Goal: Information Seeking & Learning: Learn about a topic

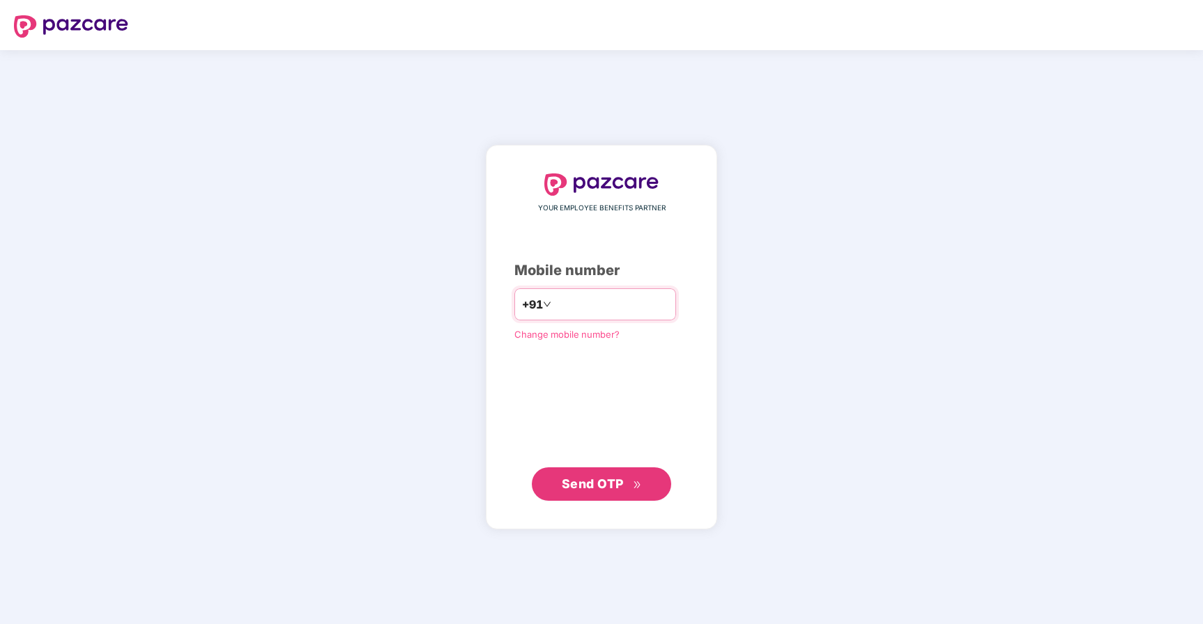
type input "**********"
click at [644, 493] on button "Send OTP" at bounding box center [601, 484] width 139 height 33
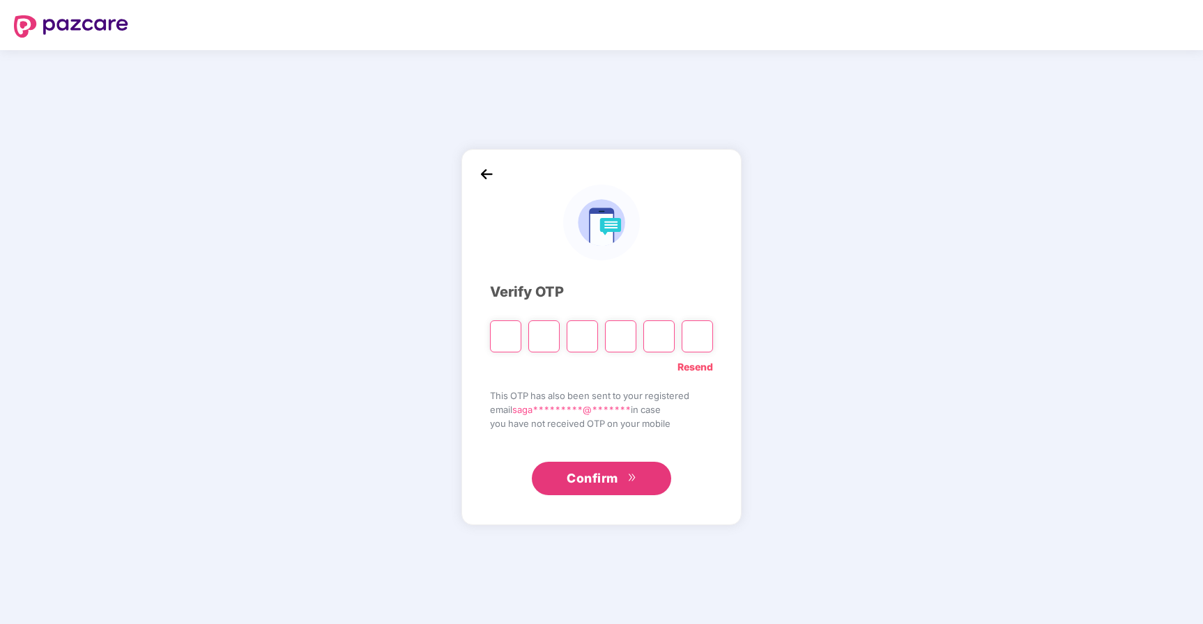
type input "*"
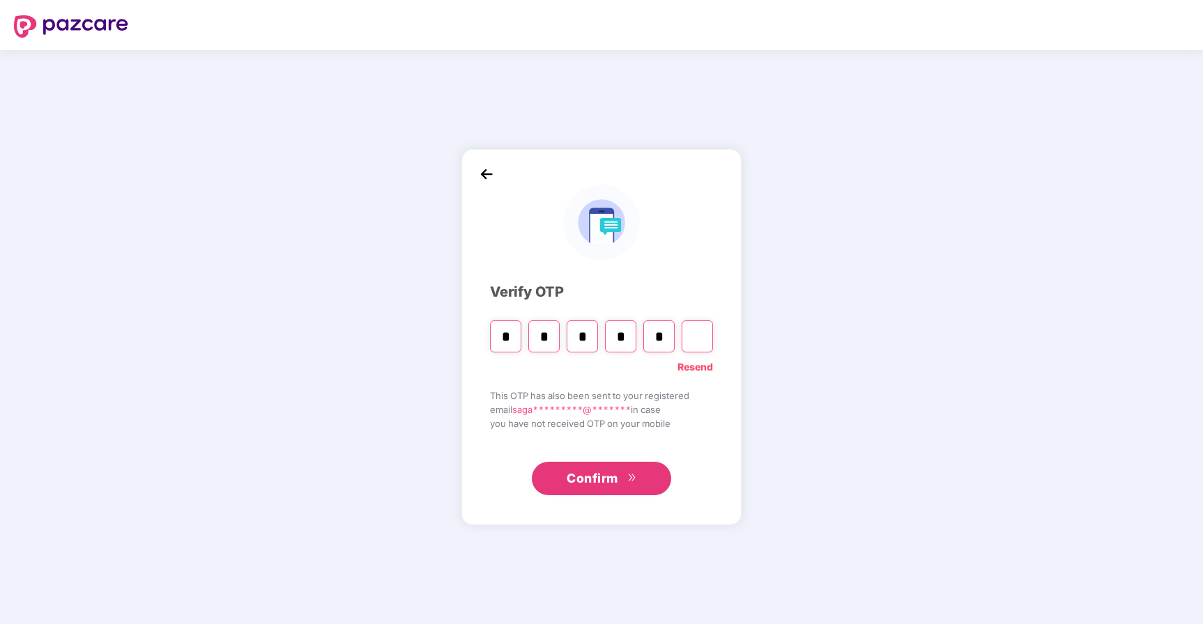
type input "*"
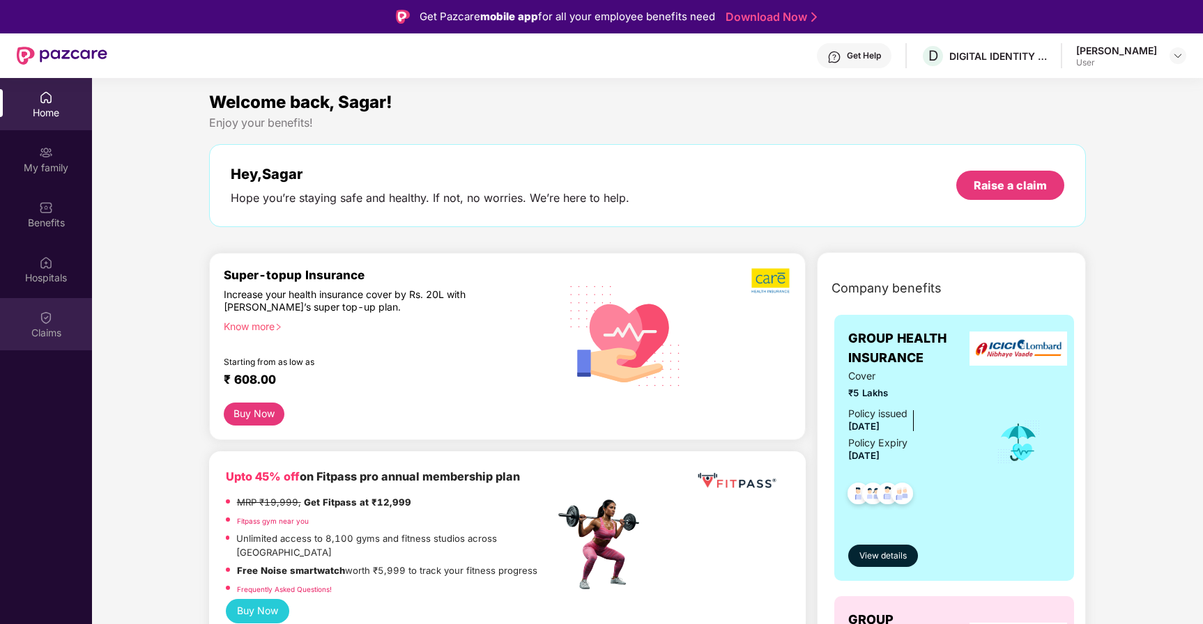
click at [45, 317] on img at bounding box center [46, 318] width 14 height 14
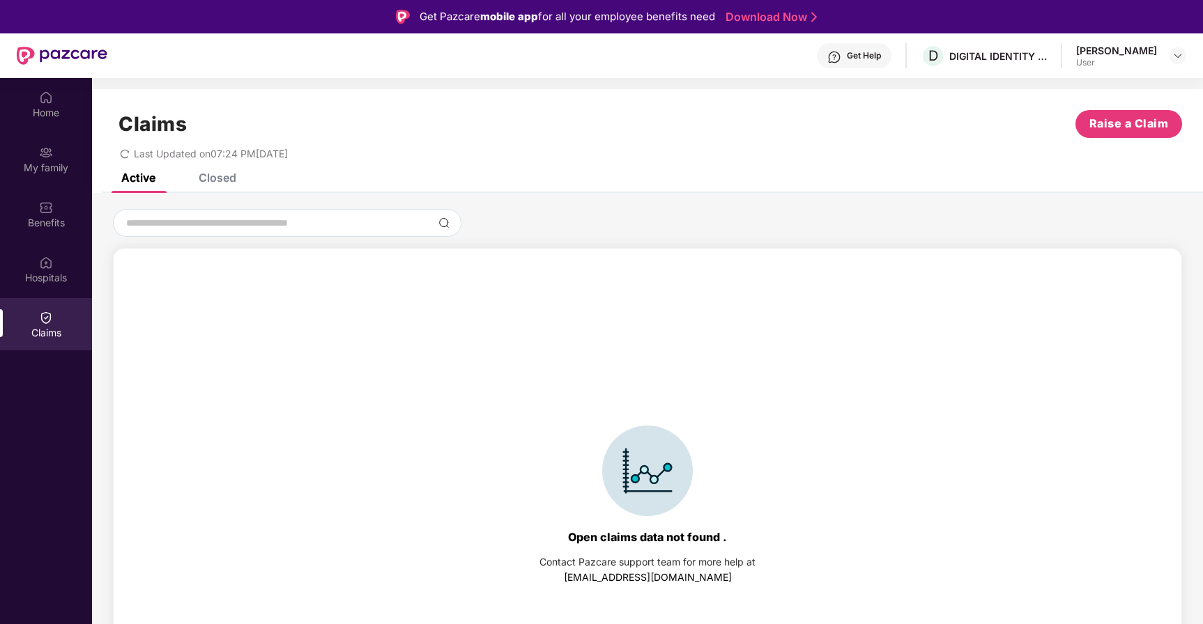
click at [210, 174] on div "Closed" at bounding box center [218, 178] width 38 height 14
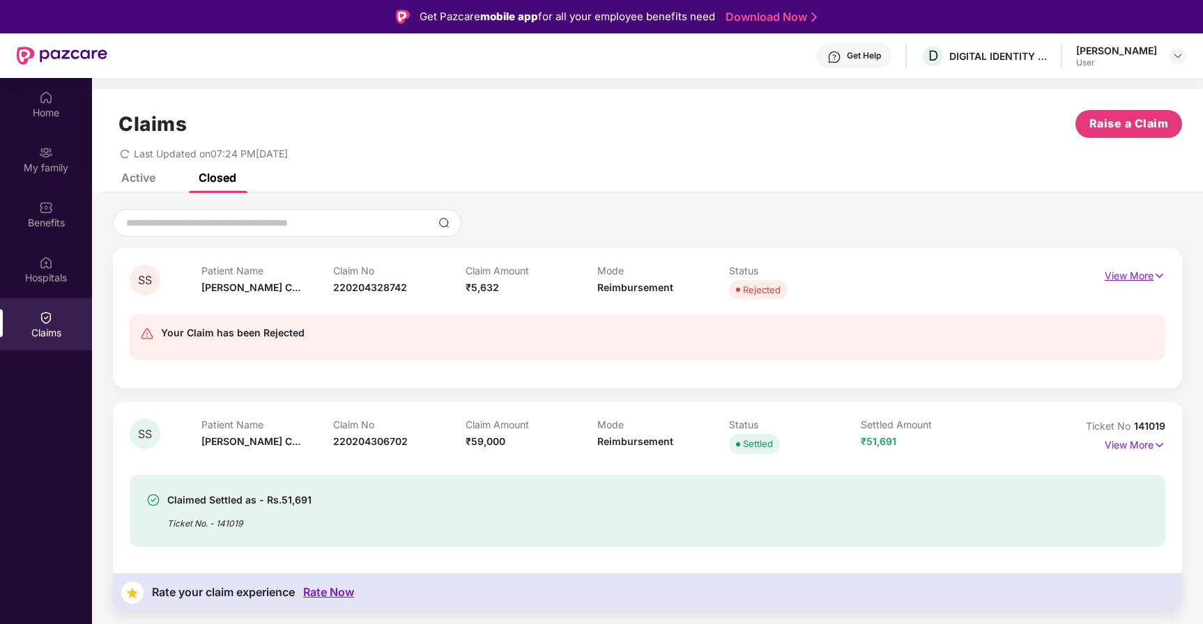
click at [1130, 277] on p "View More" at bounding box center [1135, 274] width 61 height 19
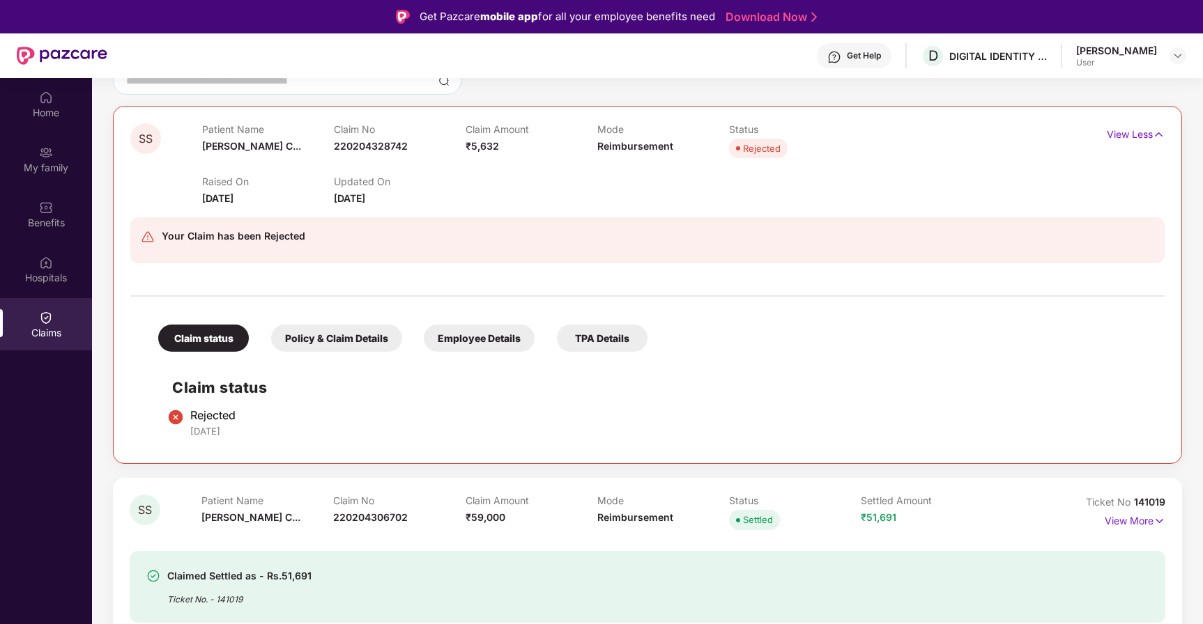
click at [333, 338] on div "Policy & Claim Details" at bounding box center [336, 338] width 131 height 27
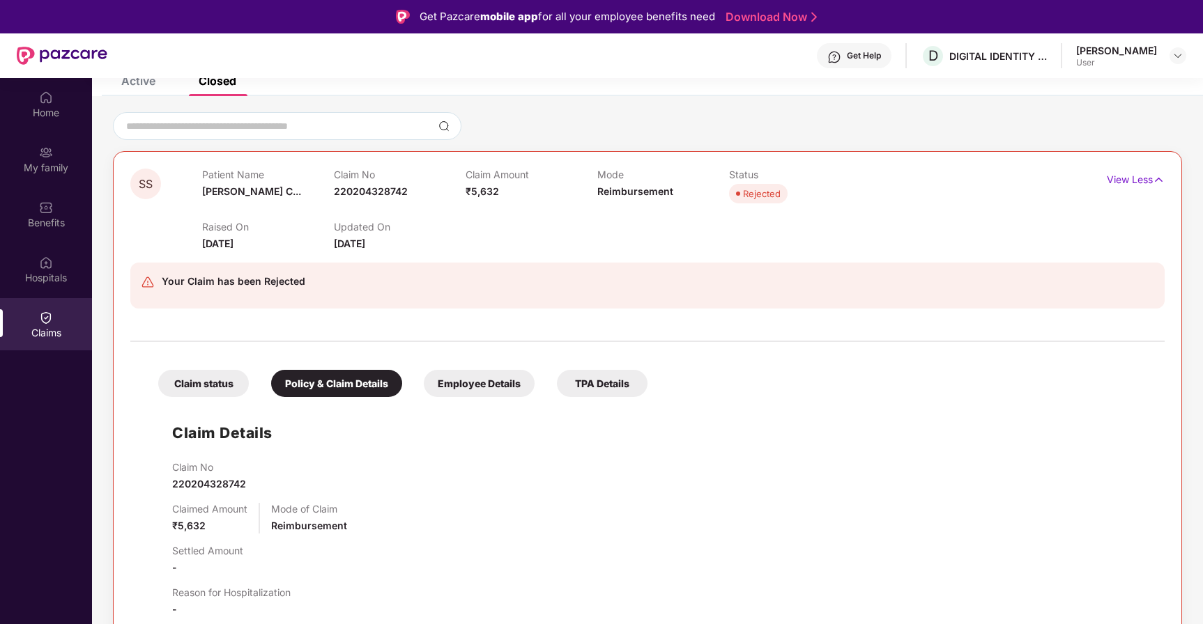
scroll to position [7, 0]
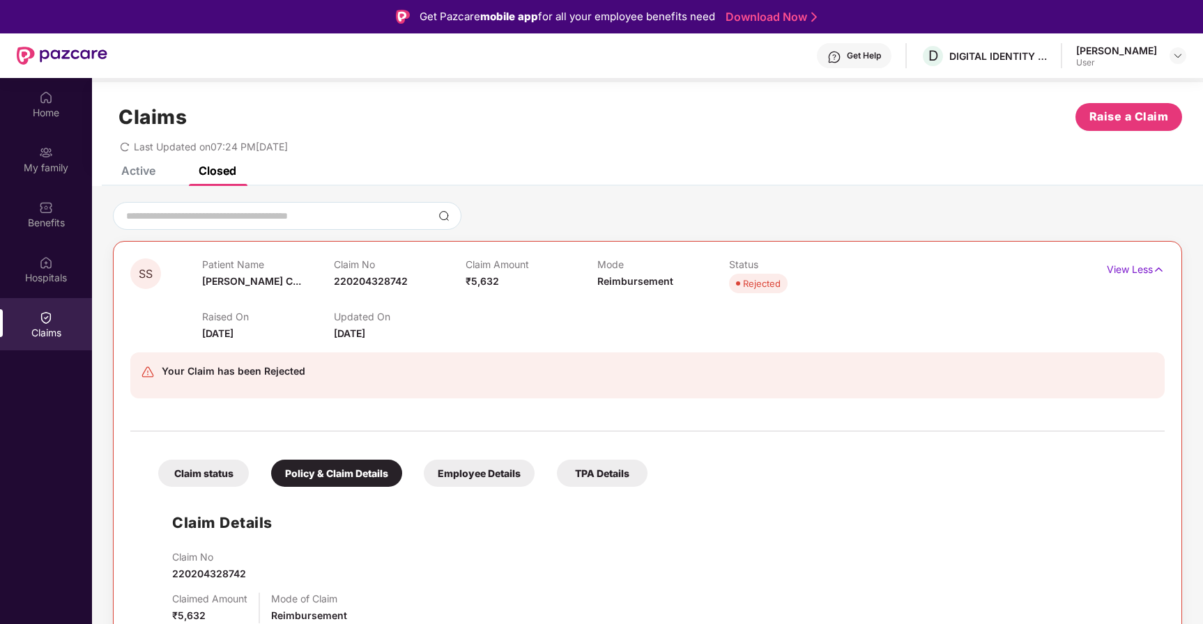
click at [475, 472] on div "Employee Details" at bounding box center [479, 473] width 111 height 27
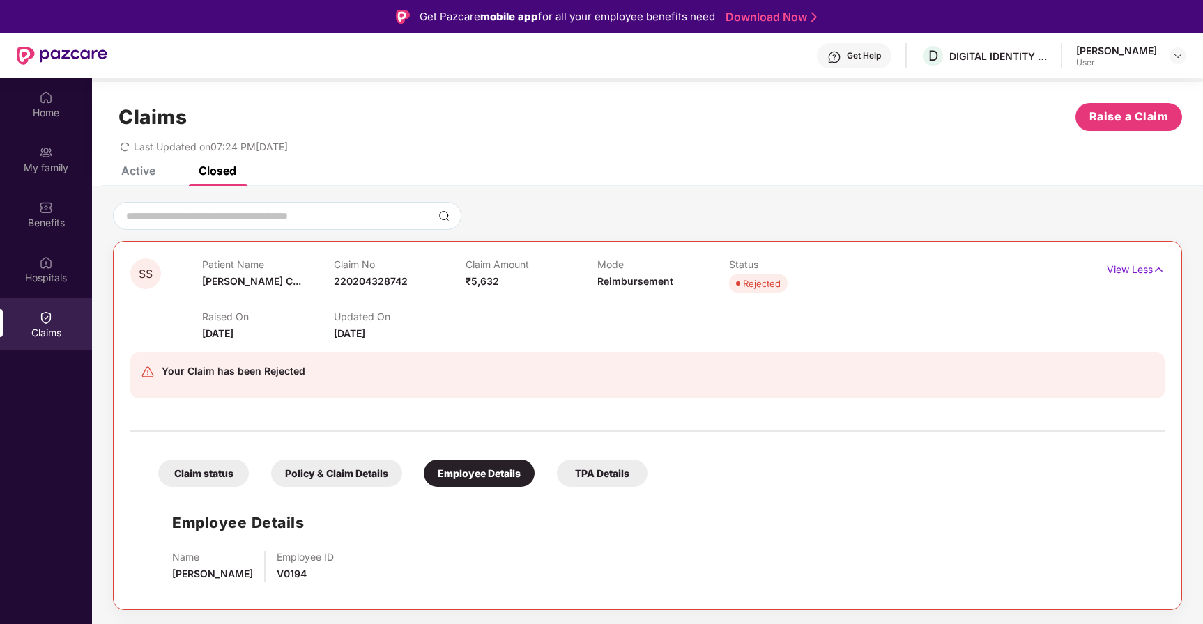
click at [604, 475] on div "TPA Details" at bounding box center [602, 473] width 91 height 27
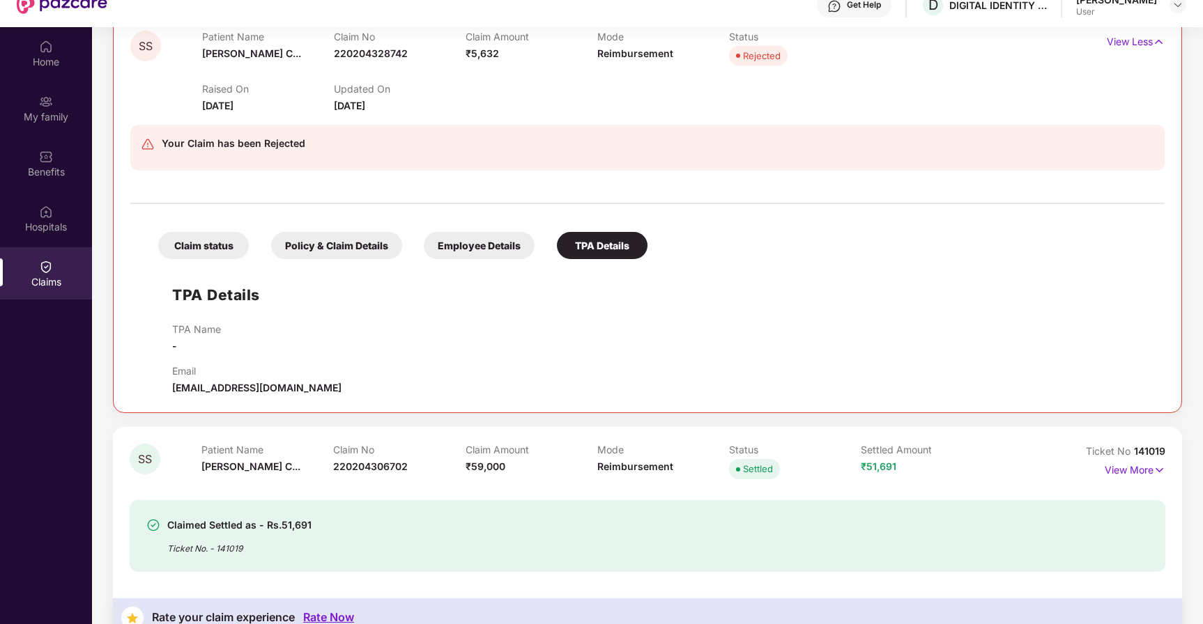
scroll to position [78, 0]
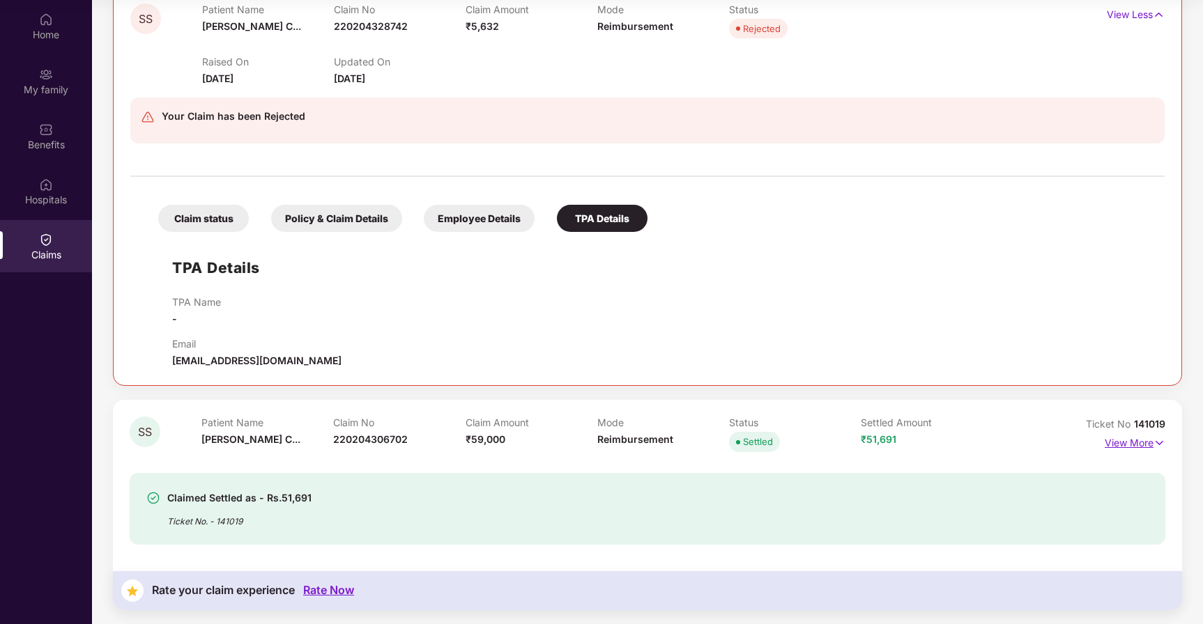
click at [1151, 435] on p "View More" at bounding box center [1135, 441] width 61 height 19
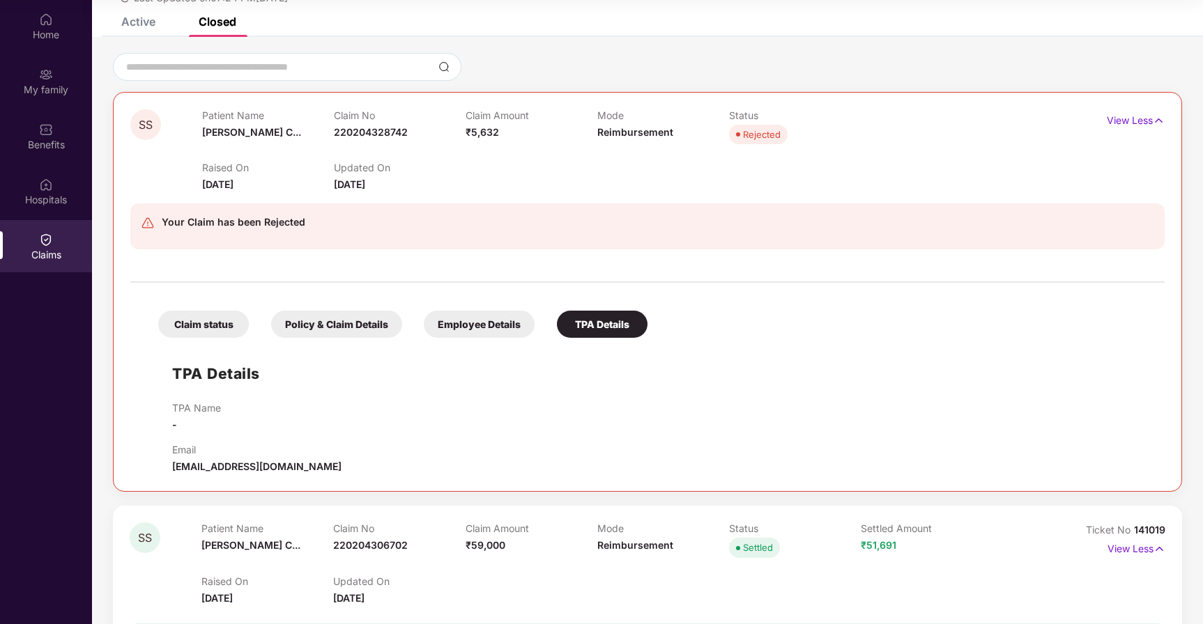
click at [215, 336] on div "Claim status" at bounding box center [203, 324] width 91 height 27
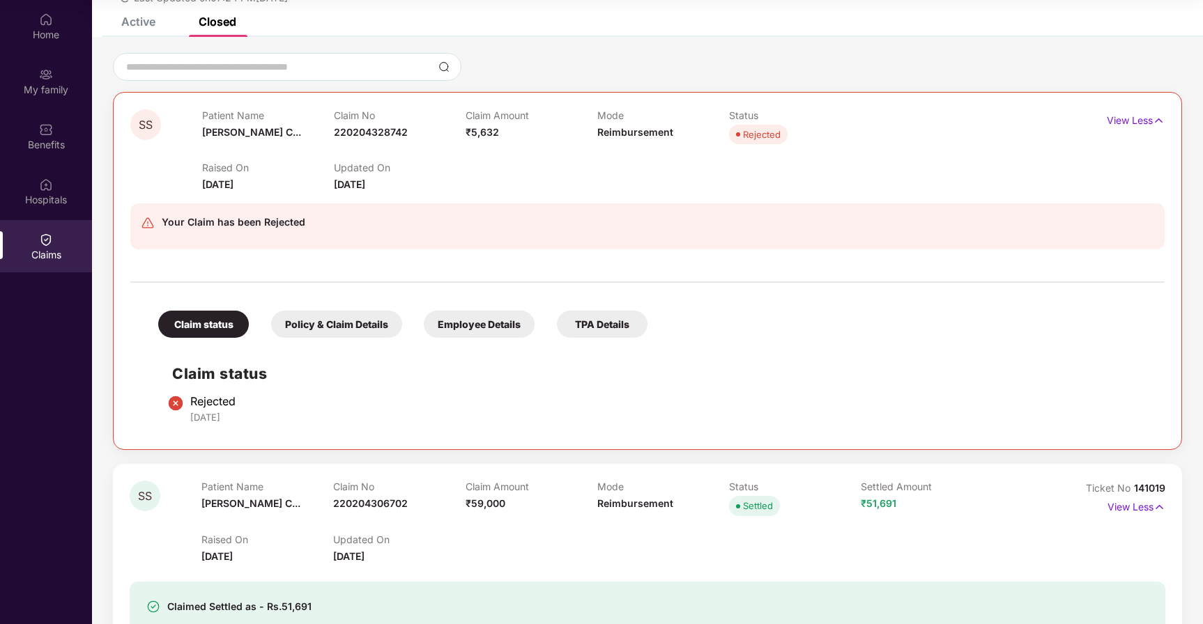
click at [322, 333] on div "Policy & Claim Details" at bounding box center [336, 324] width 131 height 27
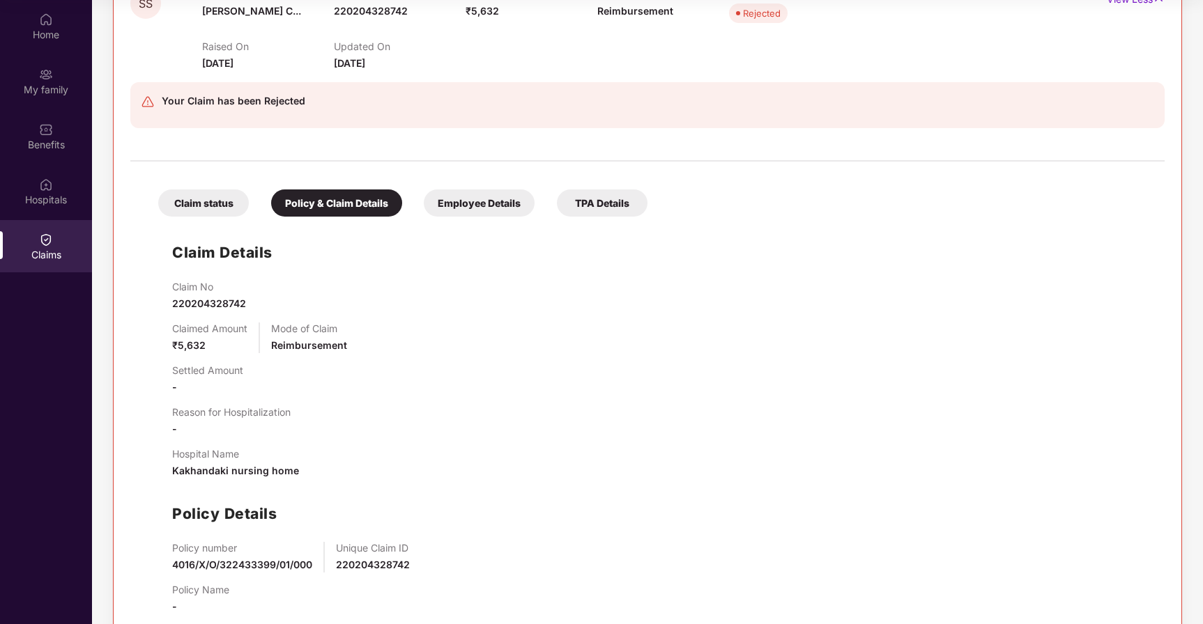
scroll to position [175, 0]
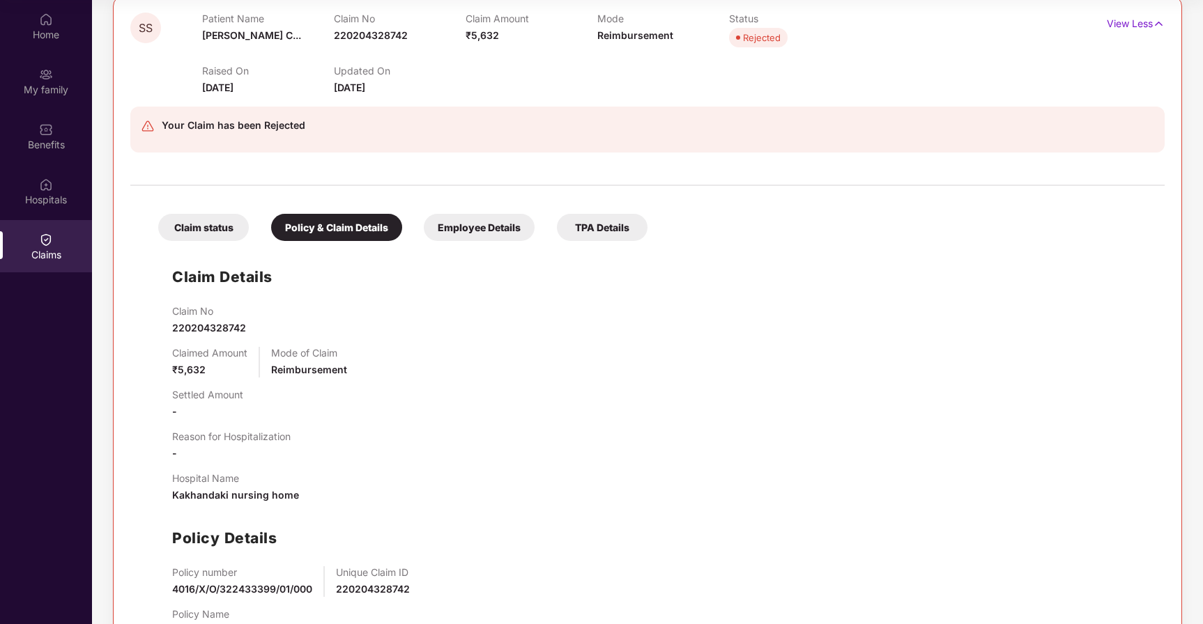
click at [455, 233] on div "Employee Details" at bounding box center [479, 227] width 111 height 27
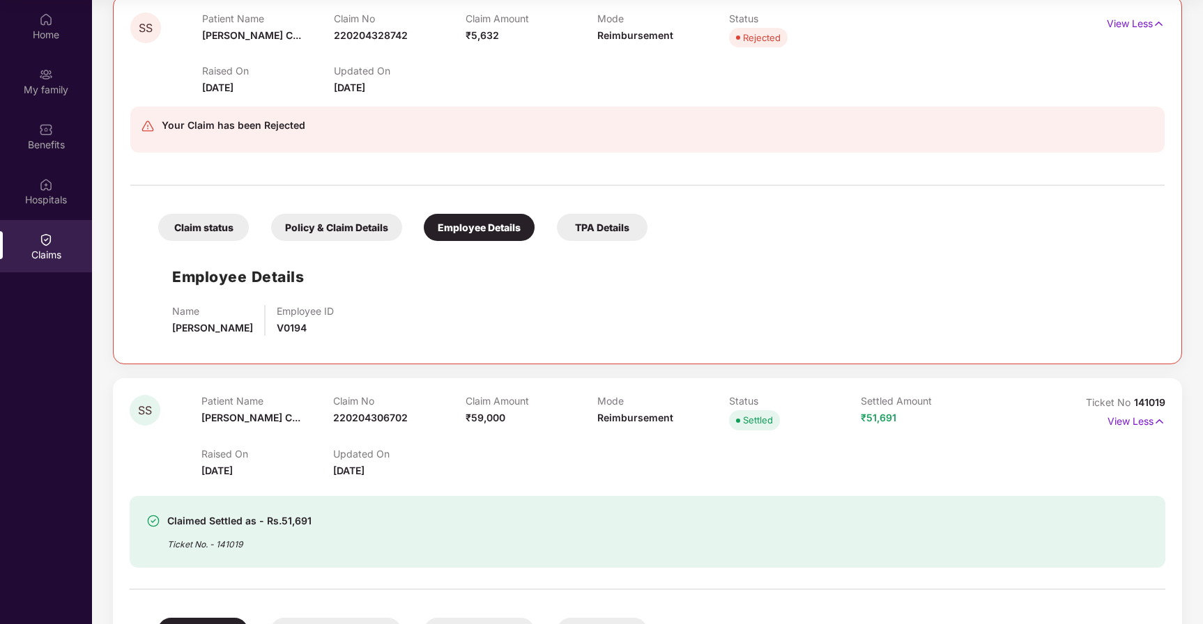
click at [622, 224] on div "TPA Details" at bounding box center [602, 227] width 91 height 27
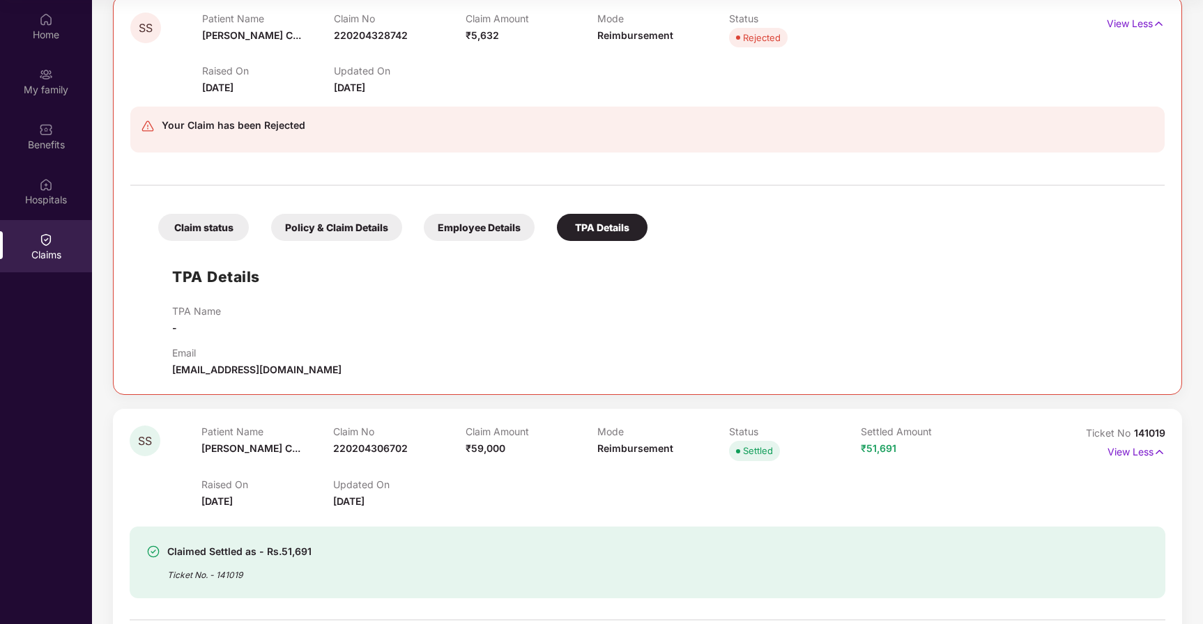
click at [378, 242] on div "Claim status Policy & Claim Details Employee Details TPA Details TPA Details TP…" at bounding box center [647, 285] width 1034 height 185
click at [465, 230] on div "Employee Details" at bounding box center [479, 227] width 111 height 27
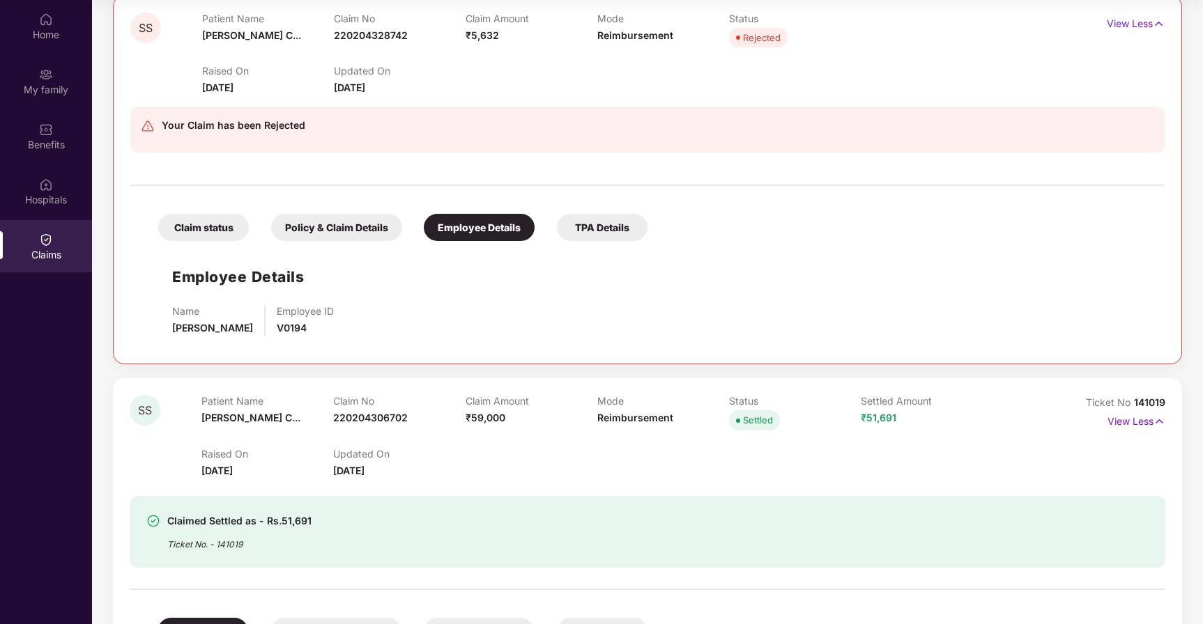
click at [292, 221] on div "Policy & Claim Details" at bounding box center [336, 227] width 131 height 27
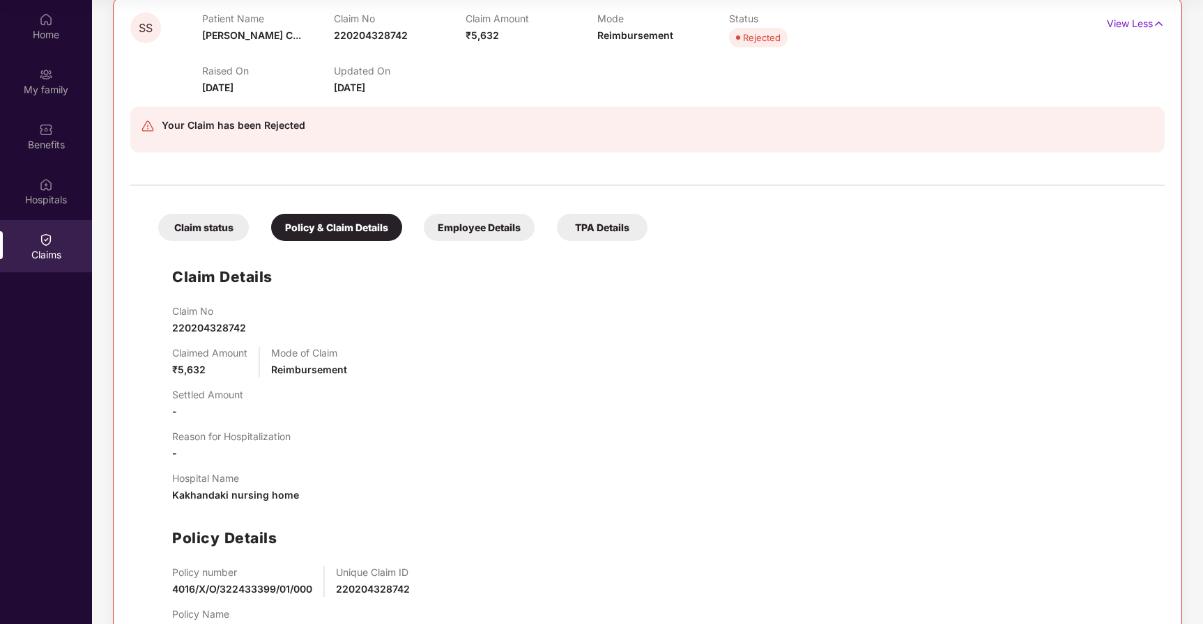
click at [195, 230] on div "Claim status" at bounding box center [203, 227] width 91 height 27
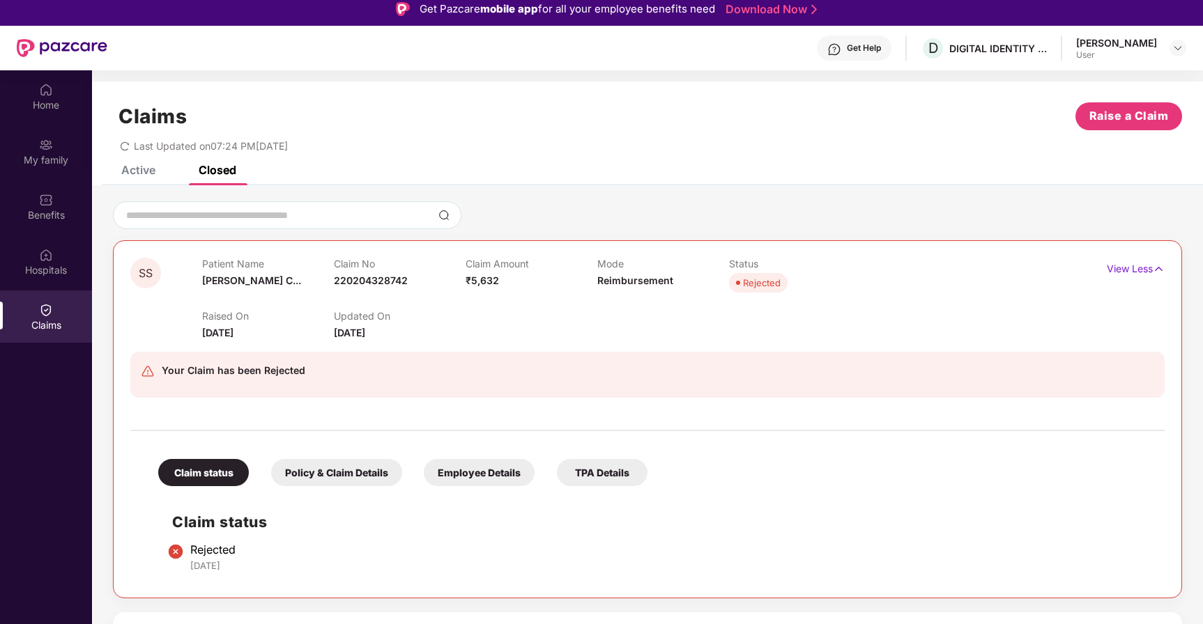
scroll to position [0, 0]
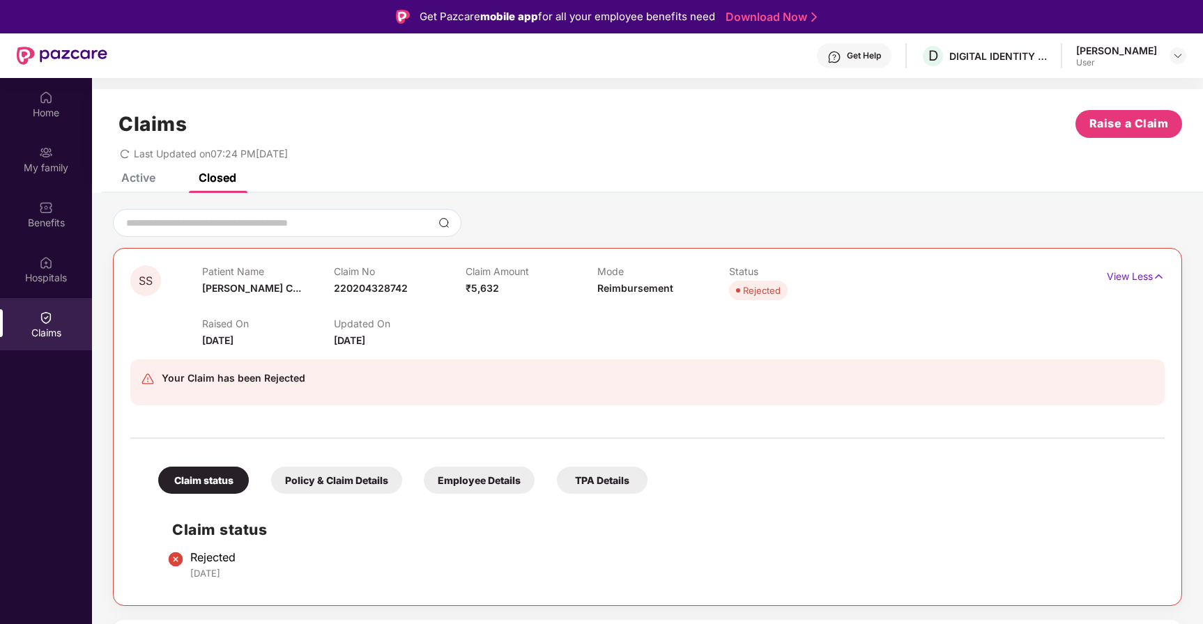
click at [385, 280] on div "Claim No 220204328742" at bounding box center [400, 285] width 132 height 38
copy span "220204328742"
click at [431, 148] on div "Last Updated on 07:24 PM[DATE]" at bounding box center [647, 149] width 1069 height 22
click at [125, 177] on div "Active" at bounding box center [138, 178] width 34 height 14
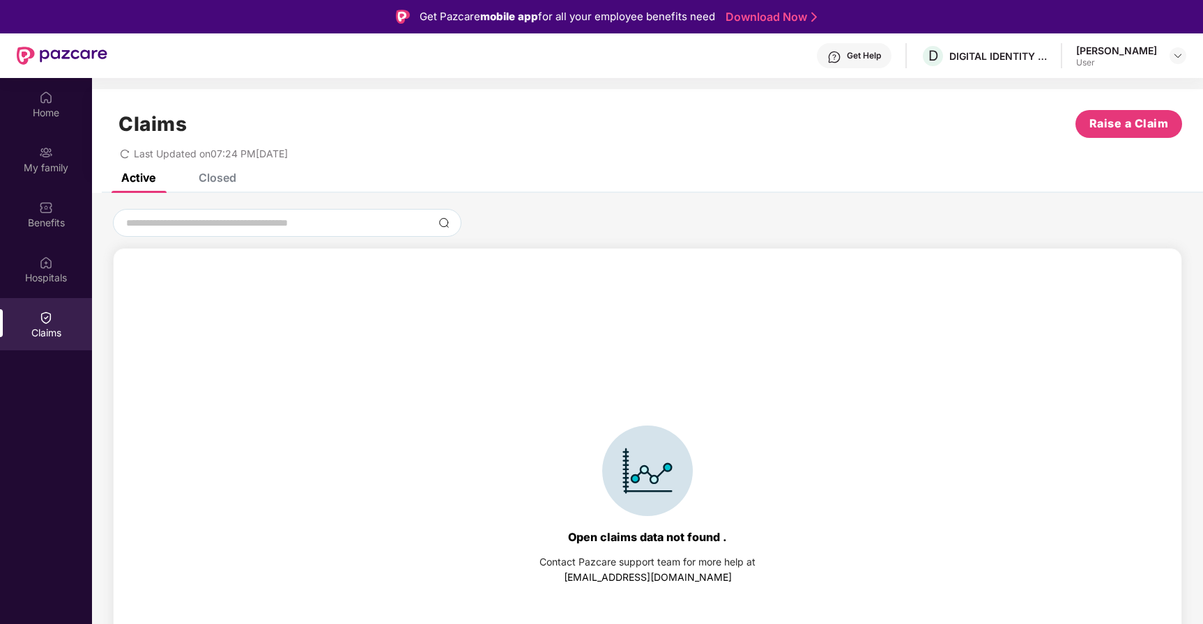
click at [123, 149] on icon "redo" at bounding box center [125, 154] width 10 height 10
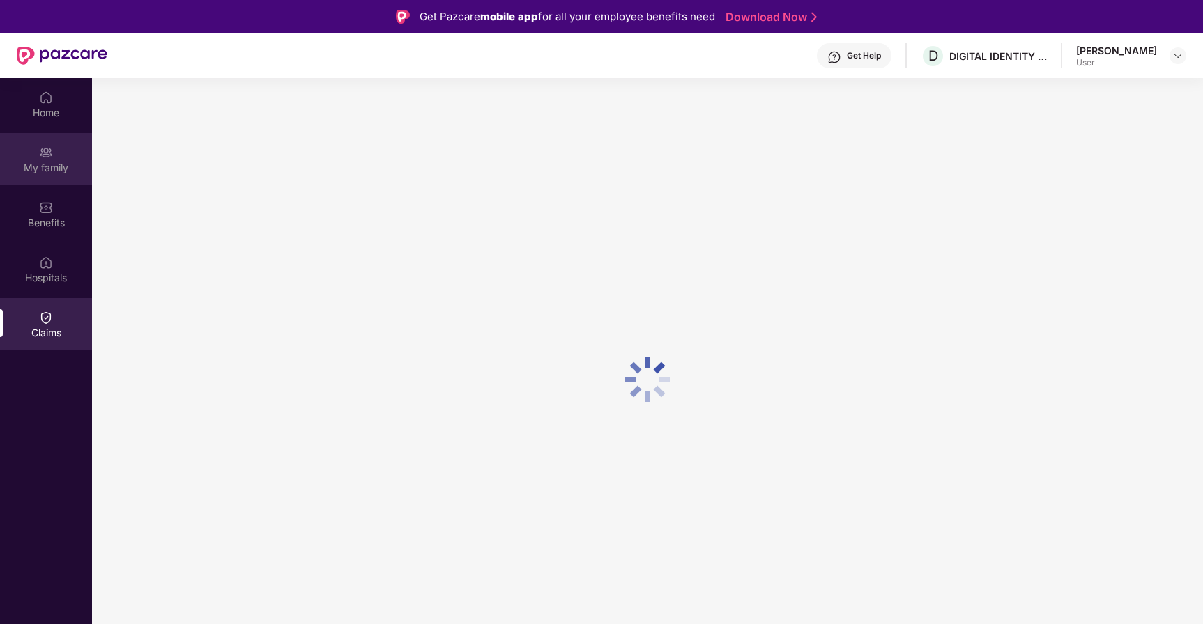
click at [54, 153] on div "My family" at bounding box center [46, 159] width 92 height 52
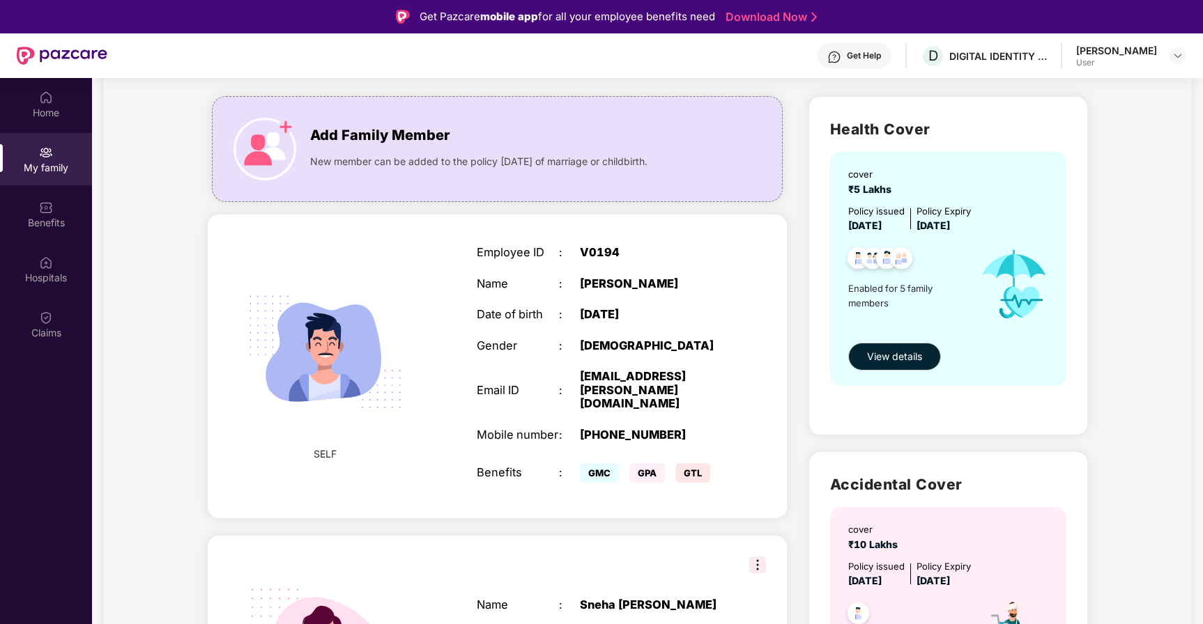
scroll to position [79, 0]
drag, startPoint x: 917, startPoint y: 227, endPoint x: 1005, endPoint y: 227, distance: 88.5
click at [1000, 229] on div "Policy issued [DATE] Policy Expiry [DATE]" at bounding box center [949, 220] width 203 height 30
click at [704, 310] on div "Employee ID : V0194 Name : [PERSON_NAME] Date of birth : [DEMOGRAPHIC_DATA] Gen…" at bounding box center [600, 367] width 275 height 276
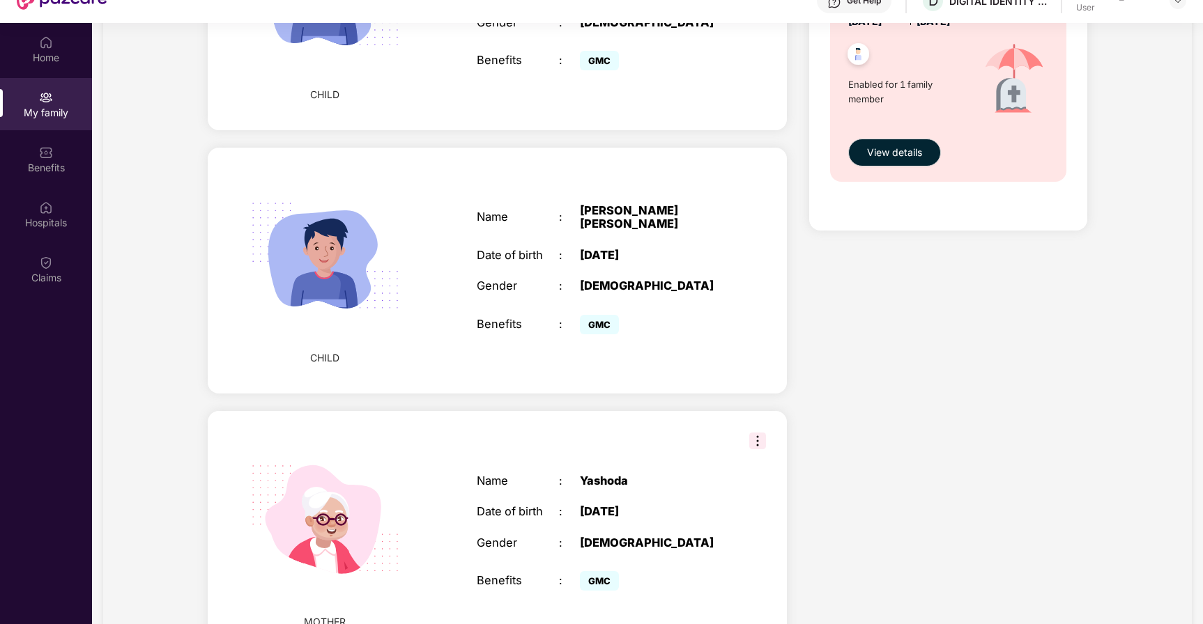
scroll to position [984, 0]
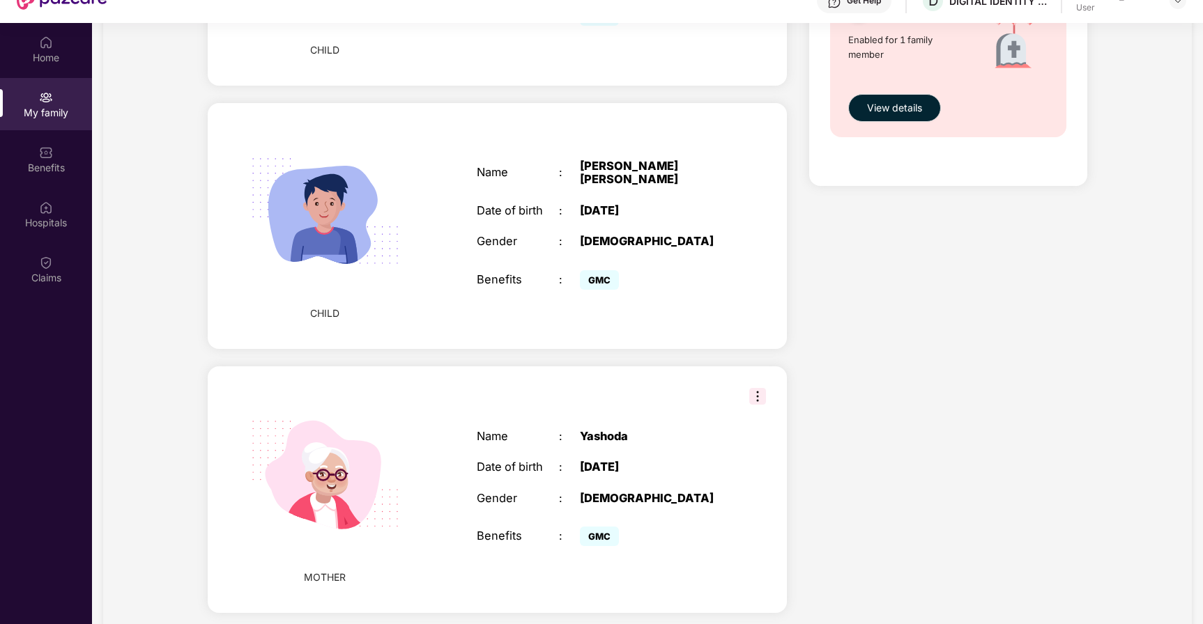
click at [756, 388] on img at bounding box center [757, 396] width 17 height 17
click at [715, 367] on div "MOTHER Name : [PERSON_NAME] Date of birth : [DEMOGRAPHIC_DATA] Gender : [DEMOGR…" at bounding box center [497, 490] width 578 height 246
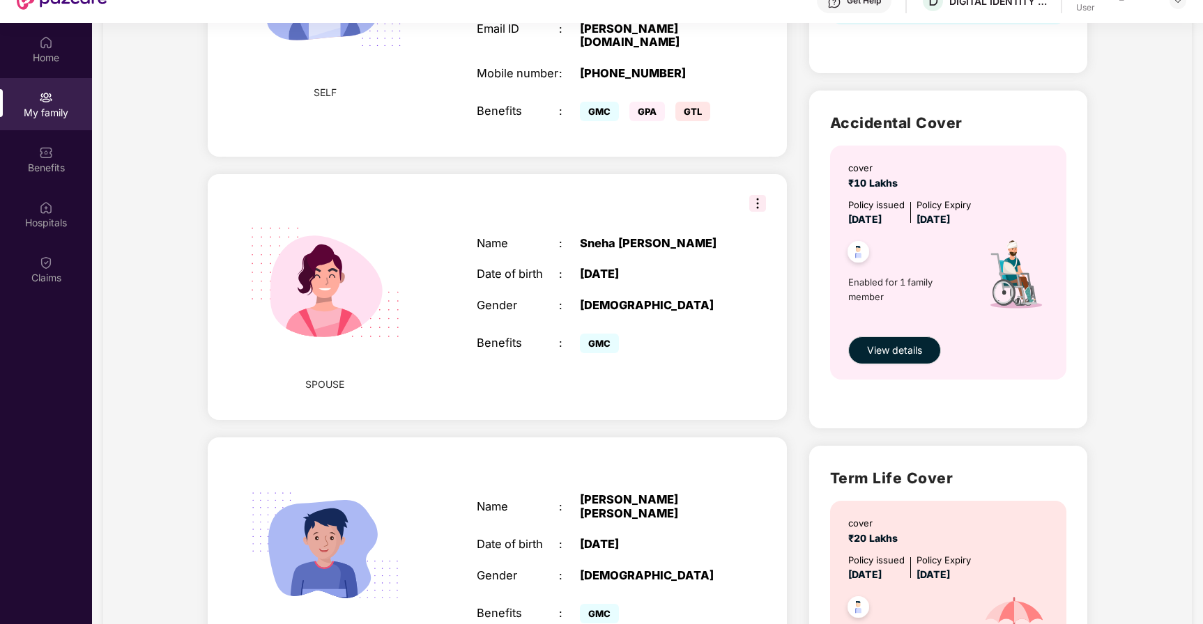
scroll to position [370, 0]
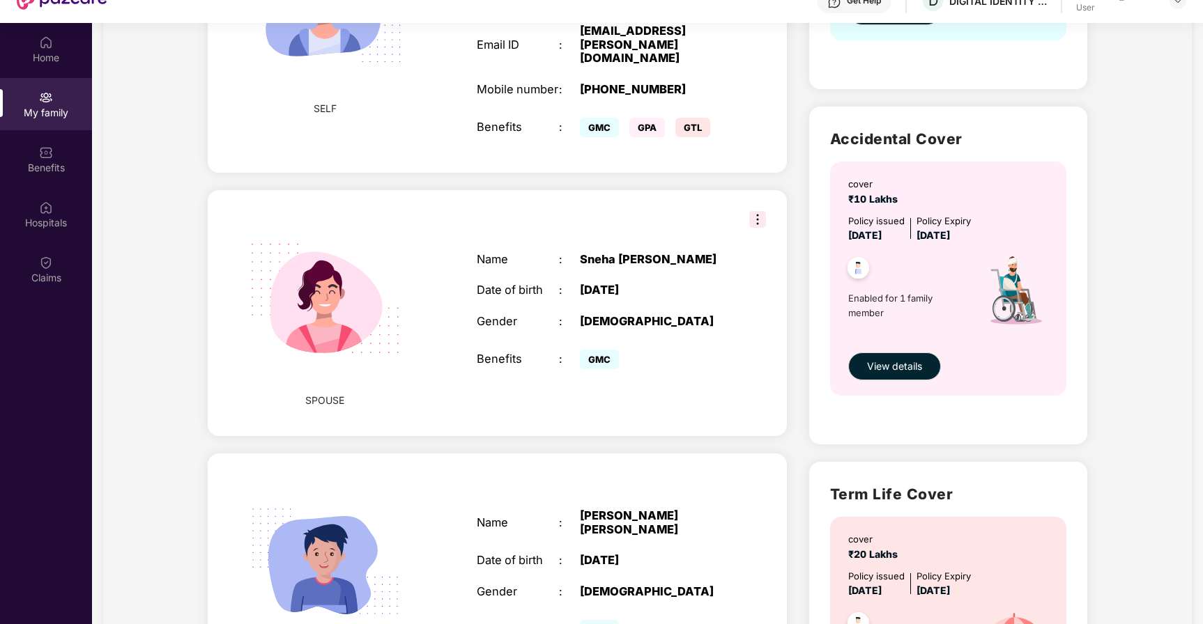
click at [753, 211] on img at bounding box center [757, 219] width 17 height 17
click at [698, 199] on div "SPOUSE Name : [PERSON_NAME] [PERSON_NAME] Date of birth : [DEMOGRAPHIC_DATA] Ge…" at bounding box center [497, 313] width 578 height 246
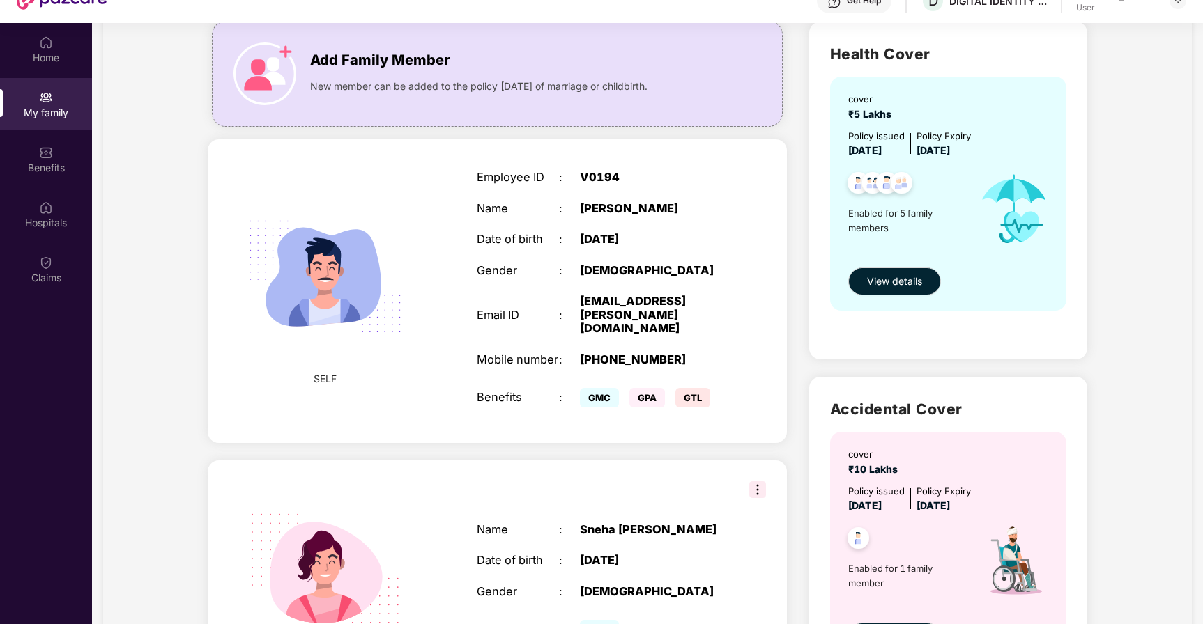
scroll to position [90, 0]
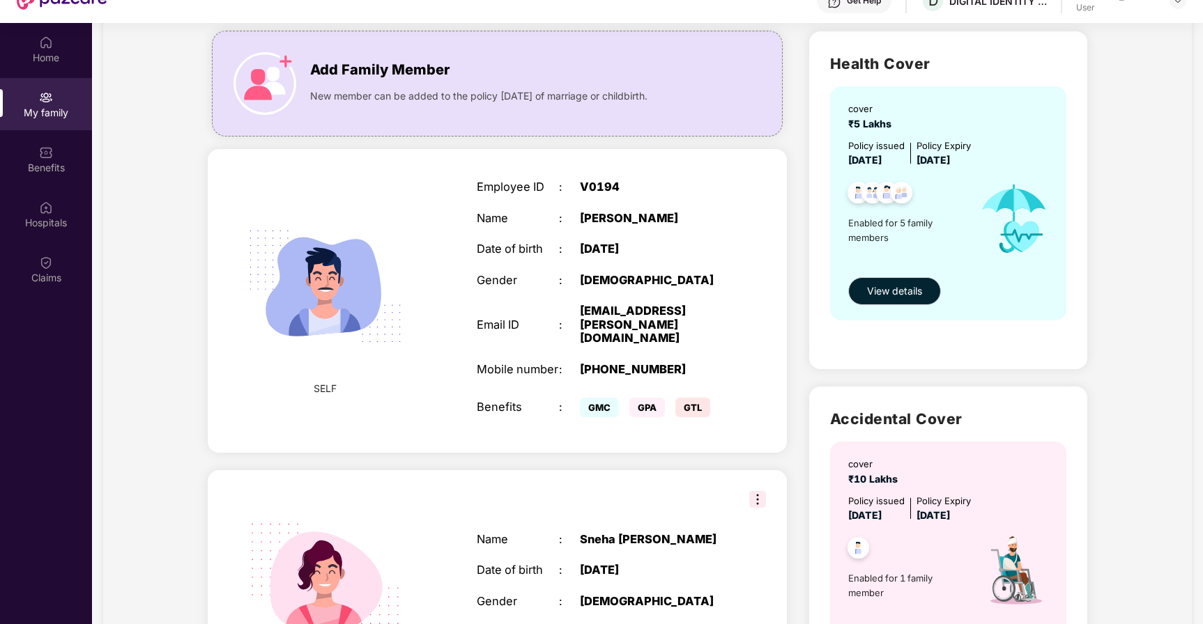
click at [594, 288] on div "[DEMOGRAPHIC_DATA]" at bounding box center [652, 281] width 144 height 14
click at [589, 363] on div "[PHONE_NUMBER]" at bounding box center [652, 370] width 144 height 14
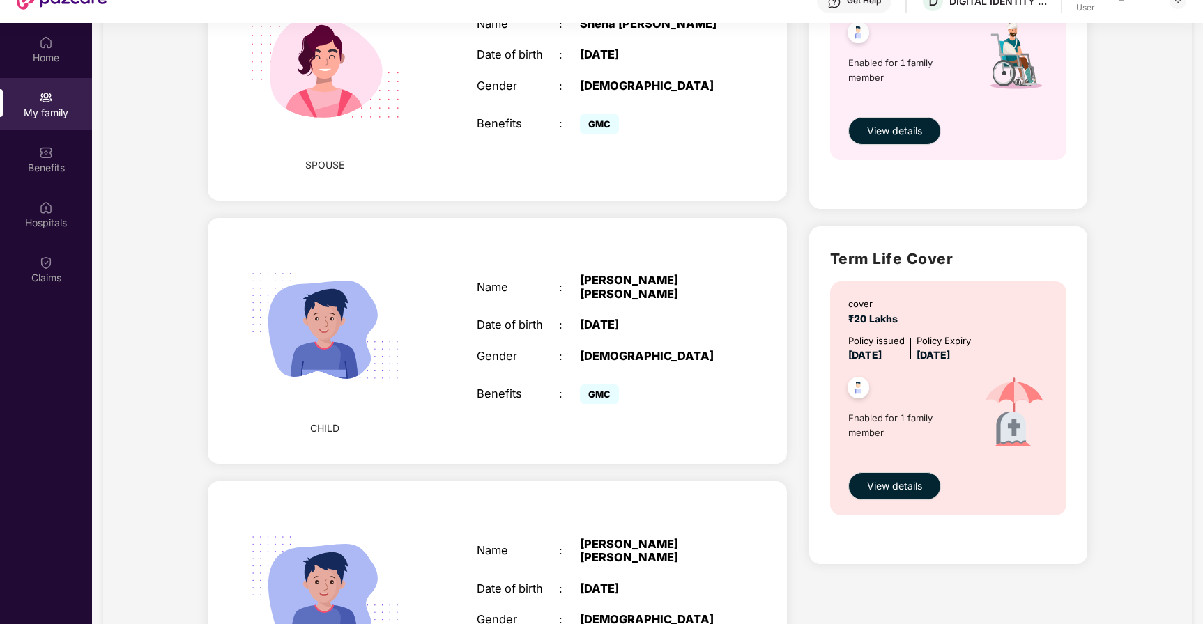
scroll to position [625, 0]
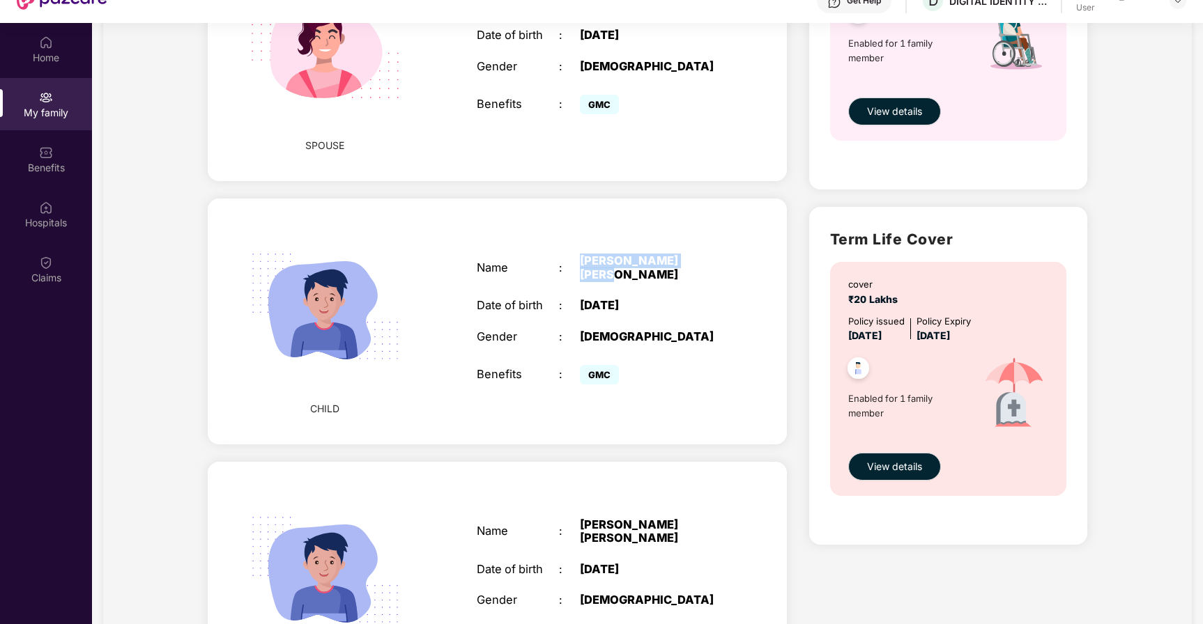
drag, startPoint x: 571, startPoint y: 253, endPoint x: 686, endPoint y: 260, distance: 115.2
click at [686, 260] on div "Name : [PERSON_NAME] [PERSON_NAME]" at bounding box center [600, 267] width 247 height 27
click at [657, 293] on div "Name : [PERSON_NAME] [PERSON_NAME] Date of birth : [DEMOGRAPHIC_DATA] Gender : …" at bounding box center [600, 321] width 275 height 169
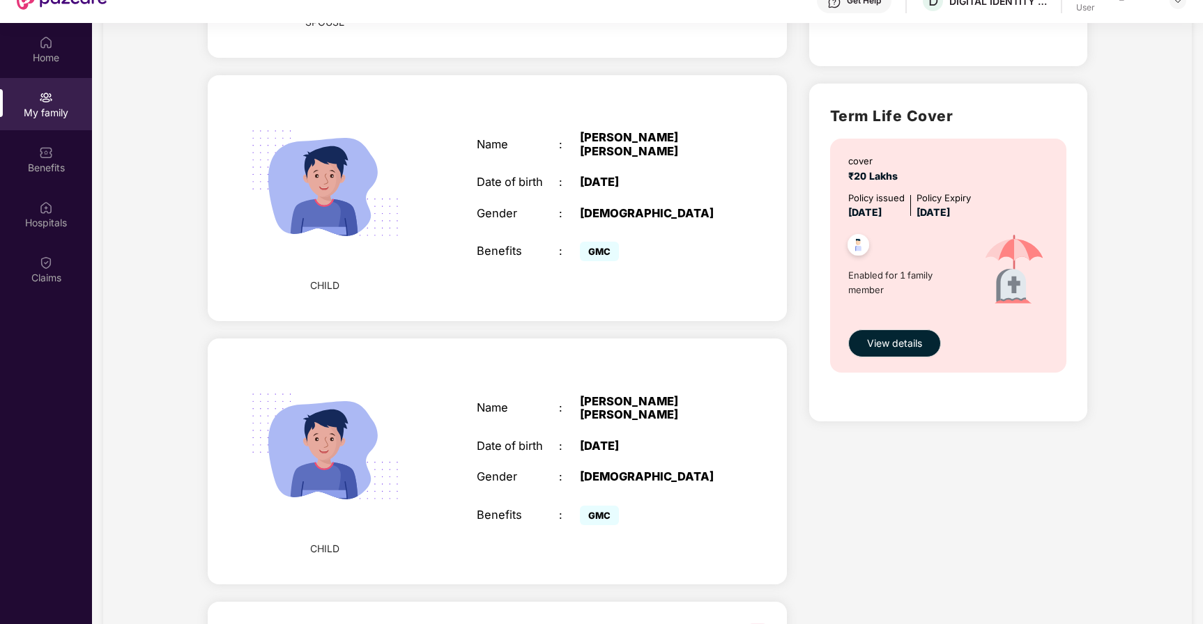
scroll to position [777, 0]
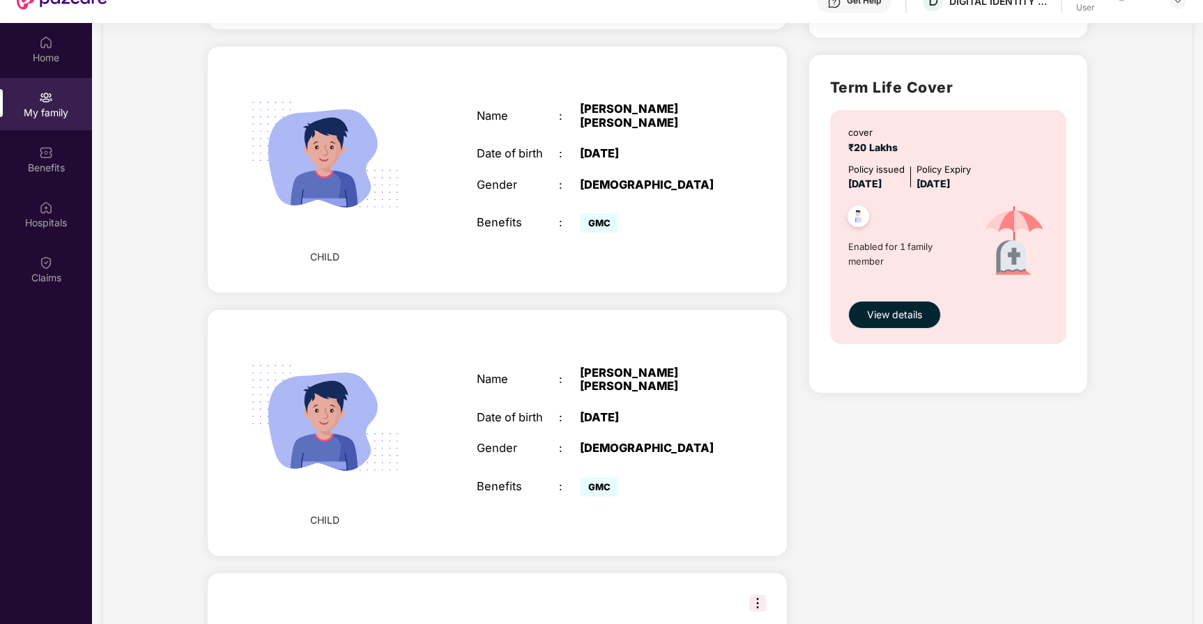
click at [888, 325] on button "View details" at bounding box center [894, 315] width 93 height 28
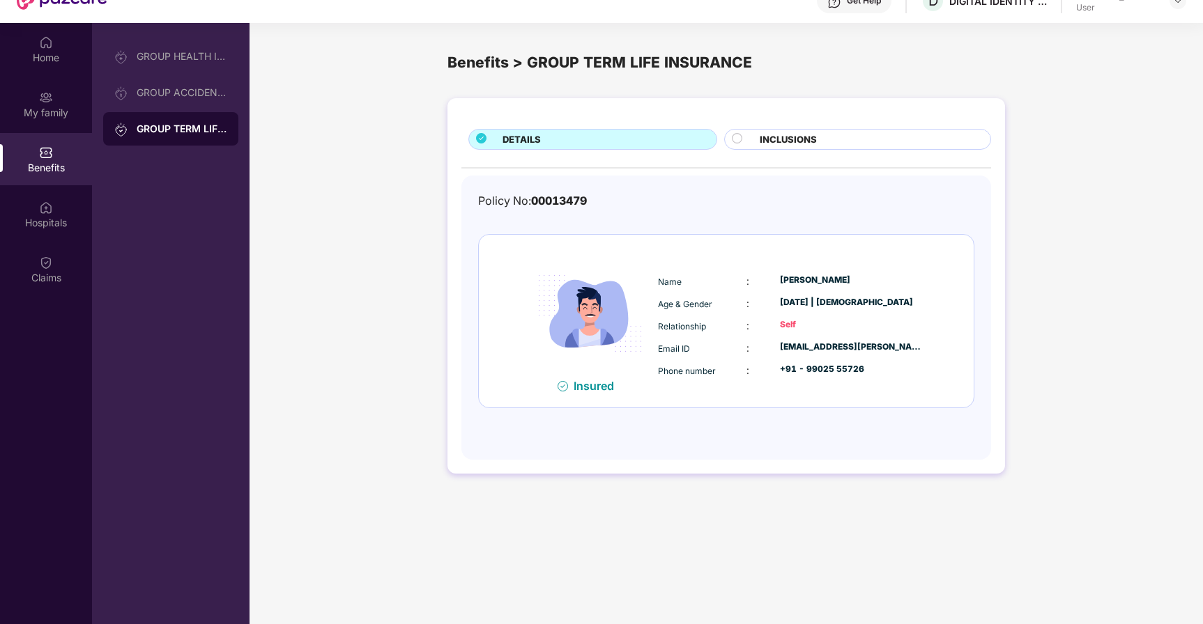
click at [760, 137] on span "INCLUSIONS" at bounding box center [788, 139] width 57 height 15
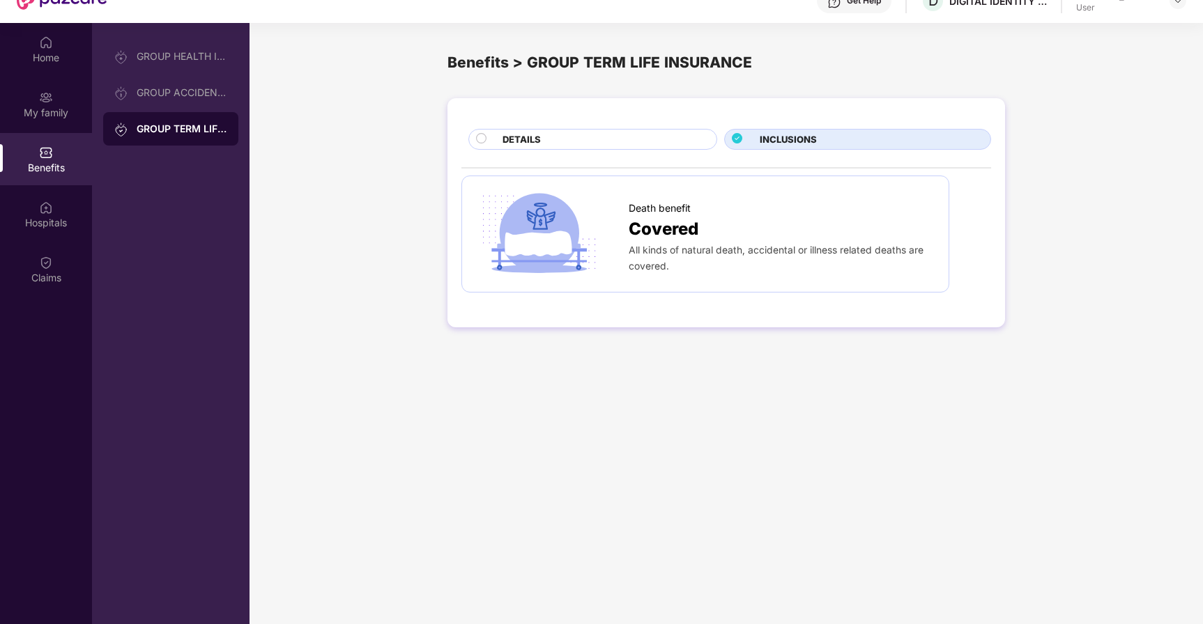
click at [634, 136] on div "DETAILS" at bounding box center [603, 140] width 214 height 17
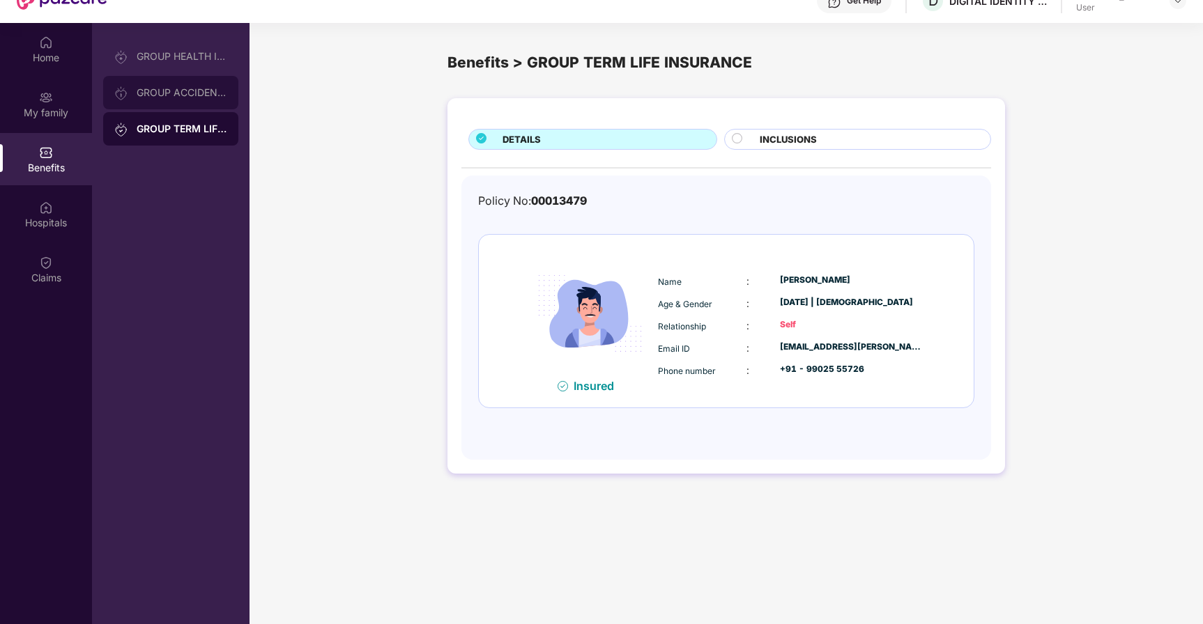
click at [157, 89] on div "GROUP ACCIDENTAL INSURANCE" at bounding box center [182, 92] width 91 height 11
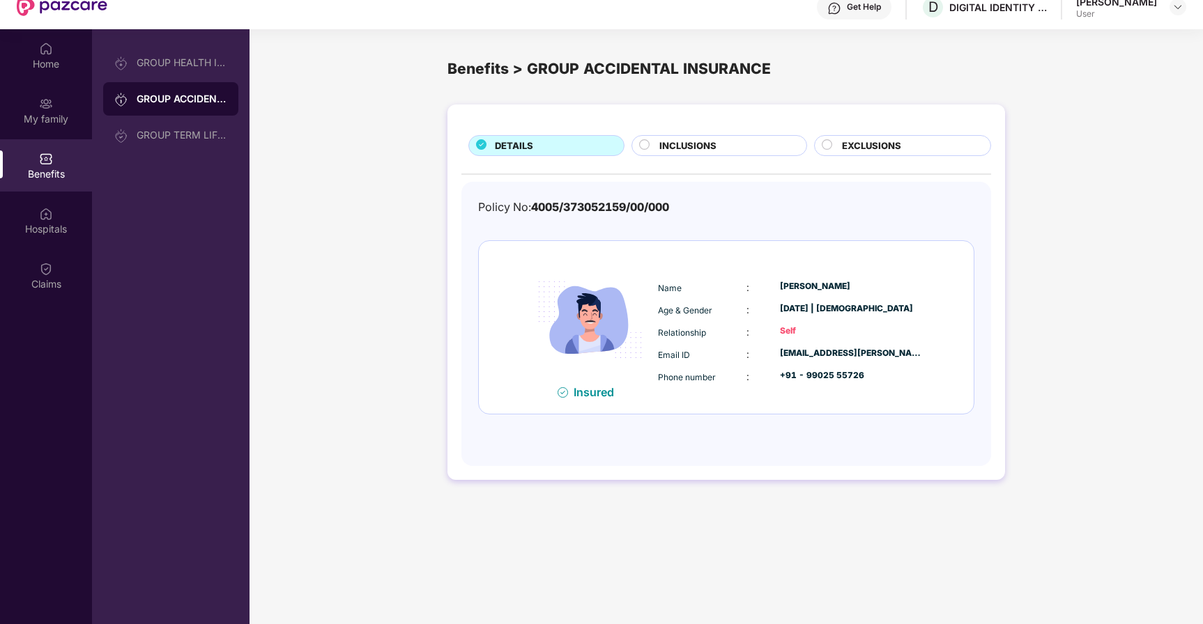
scroll to position [47, 0]
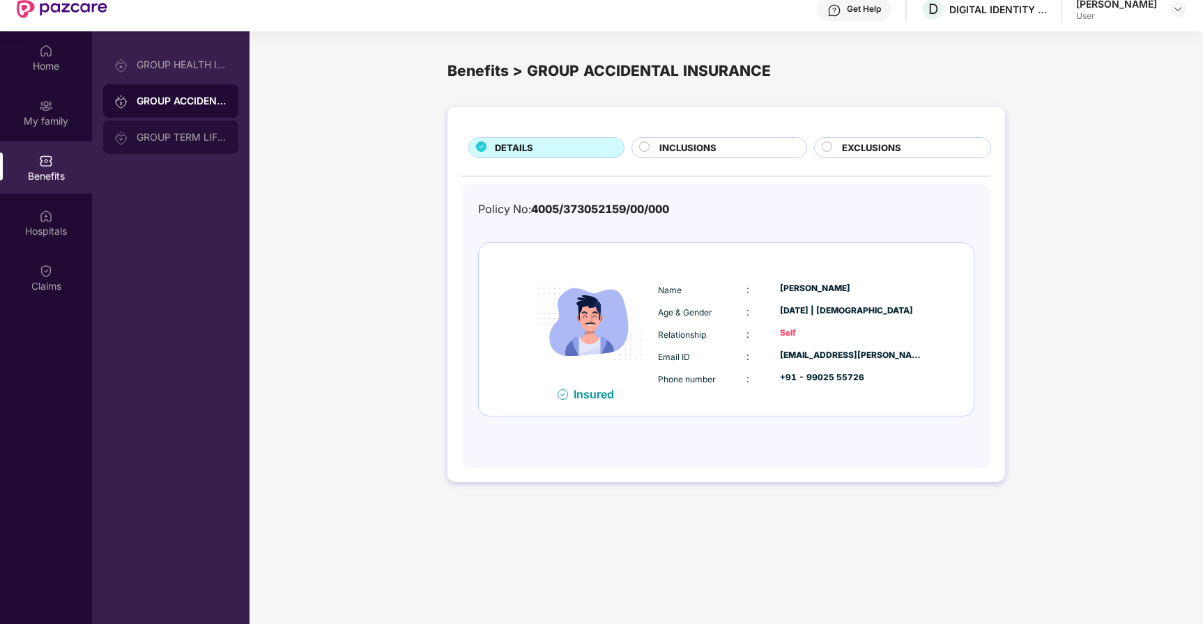
click at [173, 139] on div "GROUP TERM LIFE INSURANCE" at bounding box center [182, 137] width 91 height 11
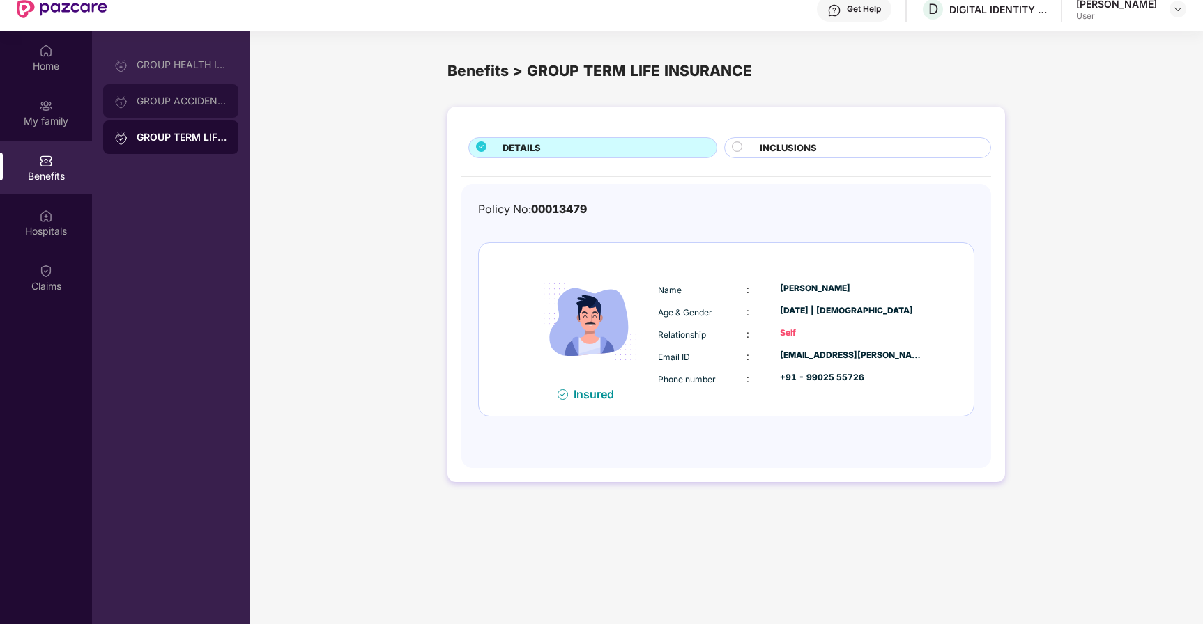
click at [174, 105] on div "GROUP ACCIDENTAL INSURANCE" at bounding box center [182, 100] width 91 height 11
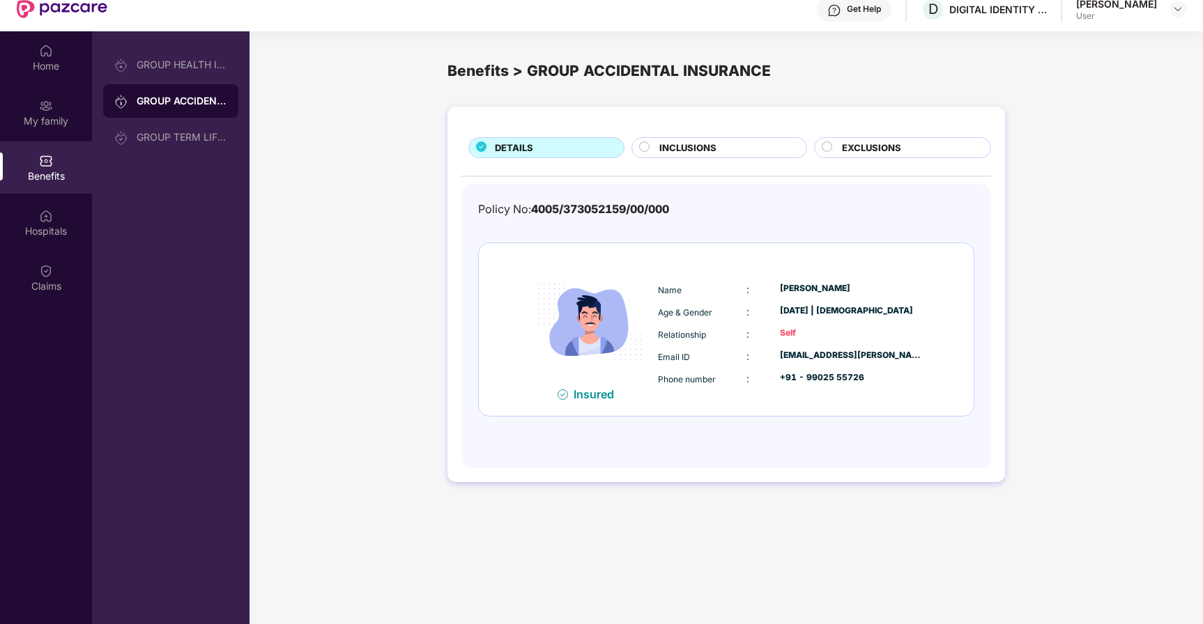
click at [695, 143] on span "INCLUSIONS" at bounding box center [687, 148] width 57 height 15
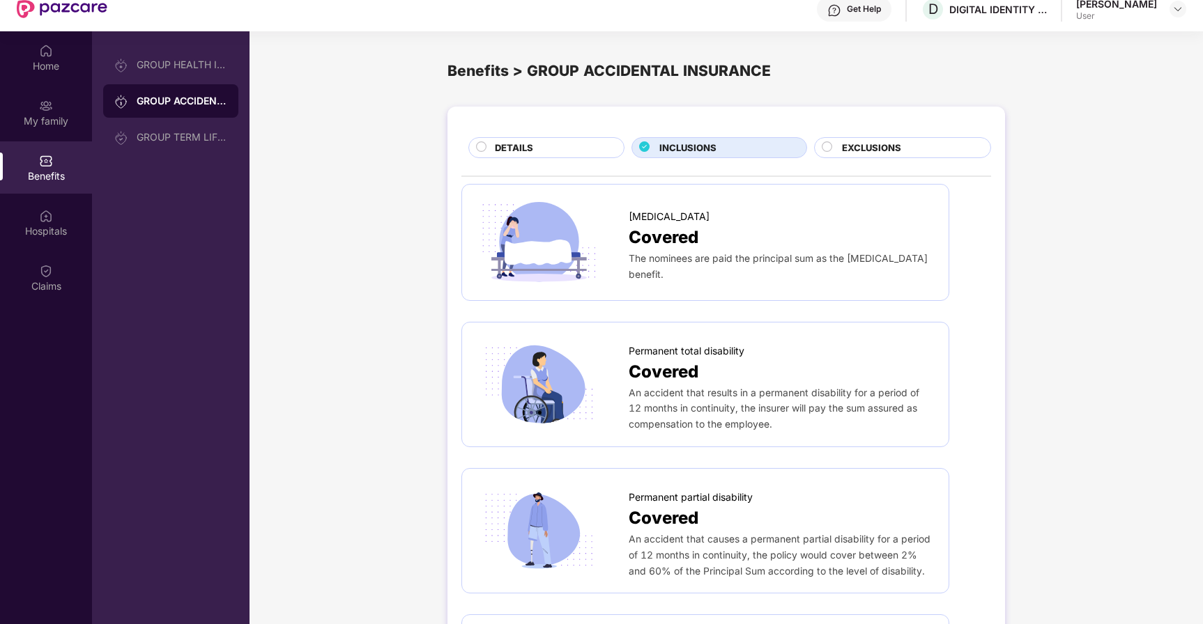
click at [857, 150] on span "EXCLUSIONS" at bounding box center [871, 148] width 59 height 15
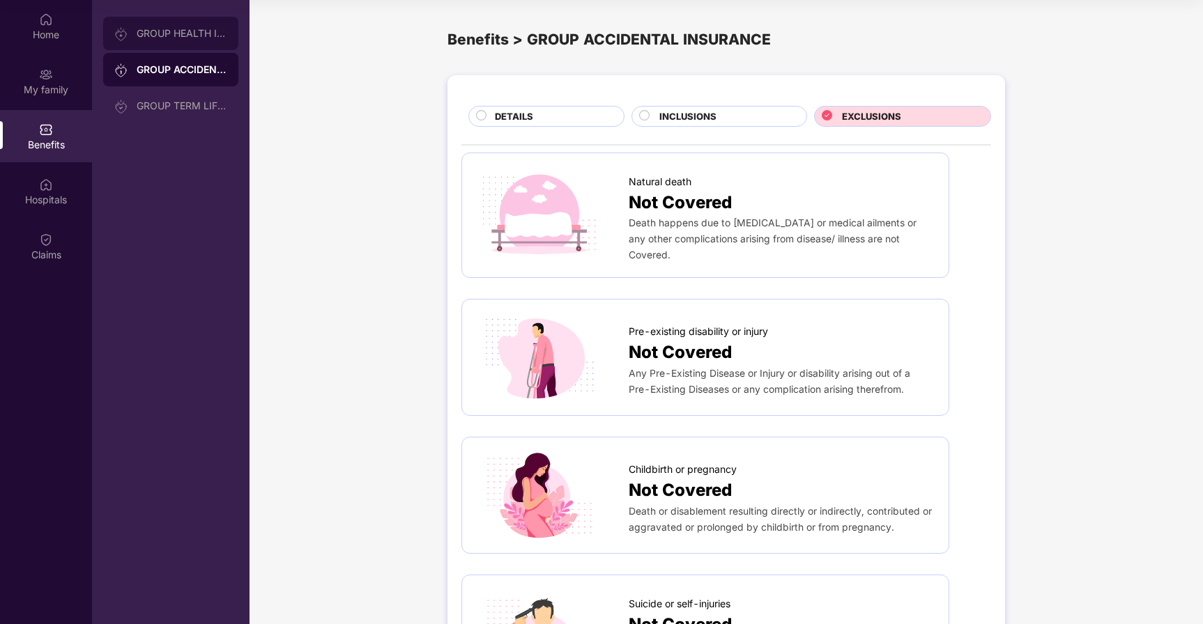
click at [199, 33] on div "GROUP HEALTH INSURANCE" at bounding box center [182, 33] width 91 height 11
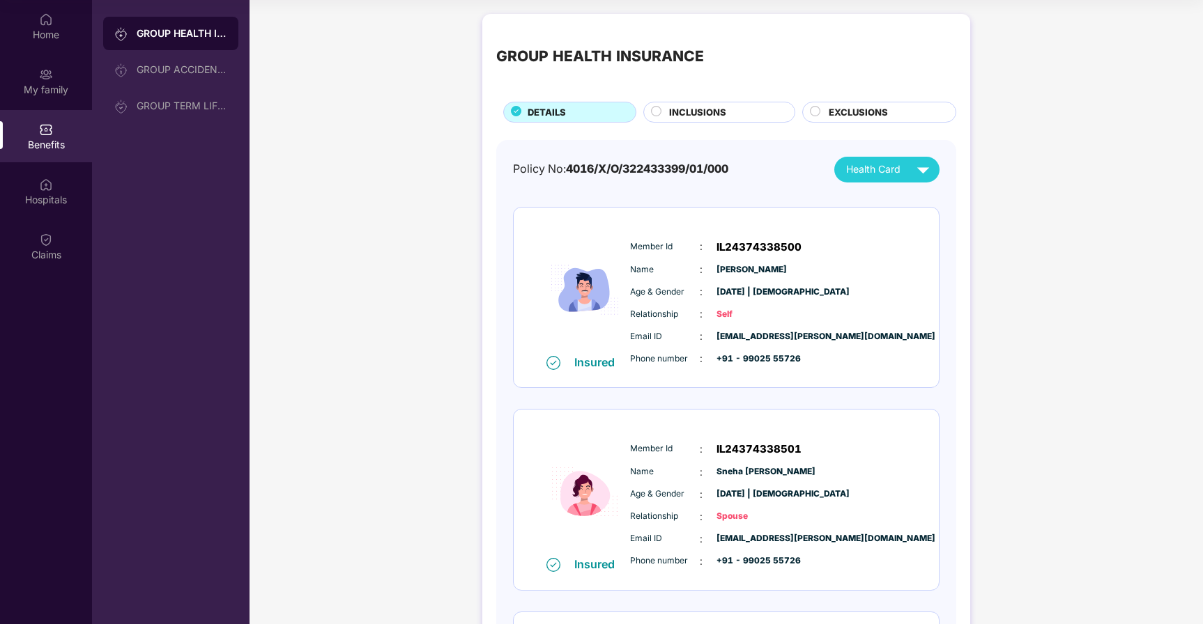
click at [694, 113] on span "INCLUSIONS" at bounding box center [697, 112] width 57 height 15
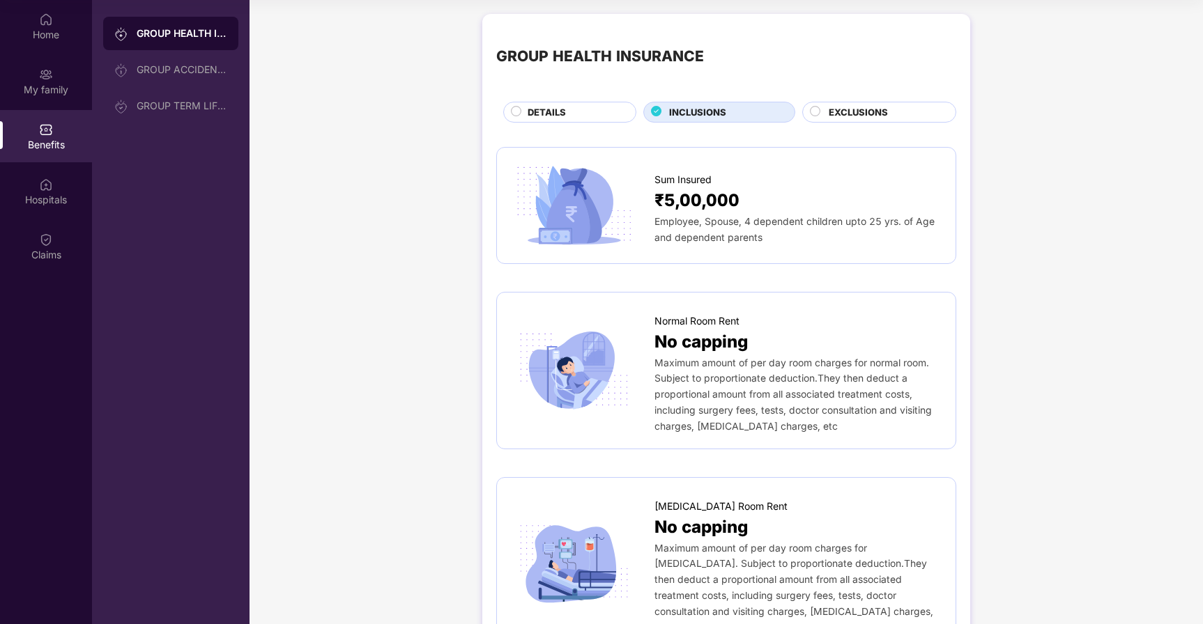
click at [852, 113] on span "EXCLUSIONS" at bounding box center [858, 112] width 59 height 15
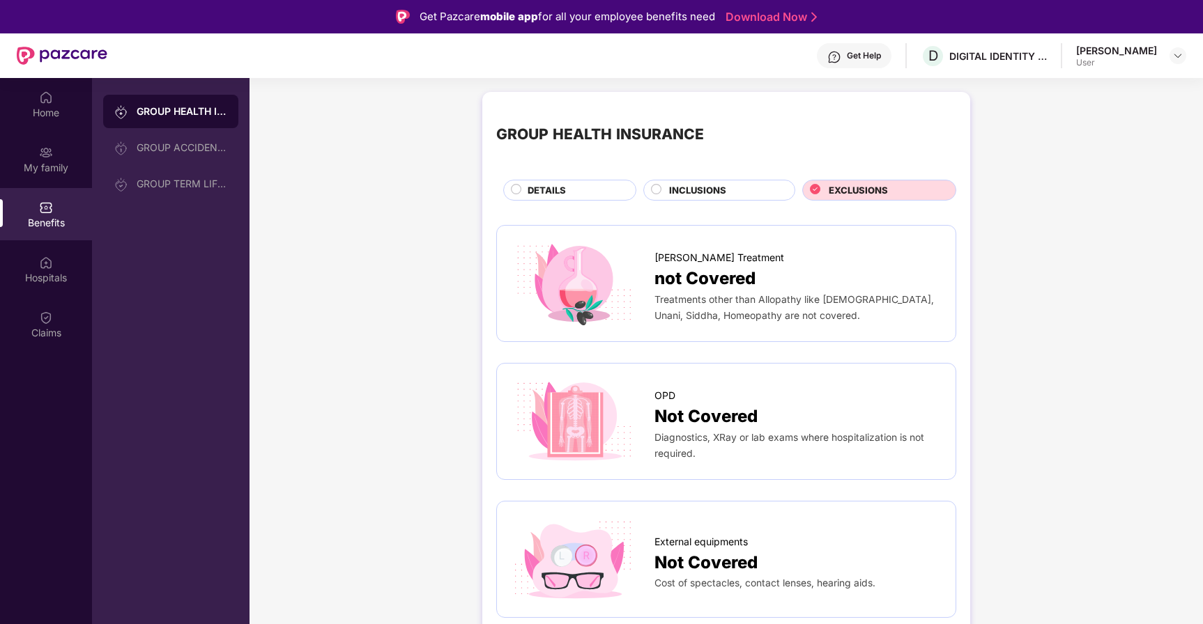
click at [567, 187] on div "DETAILS" at bounding box center [575, 191] width 108 height 17
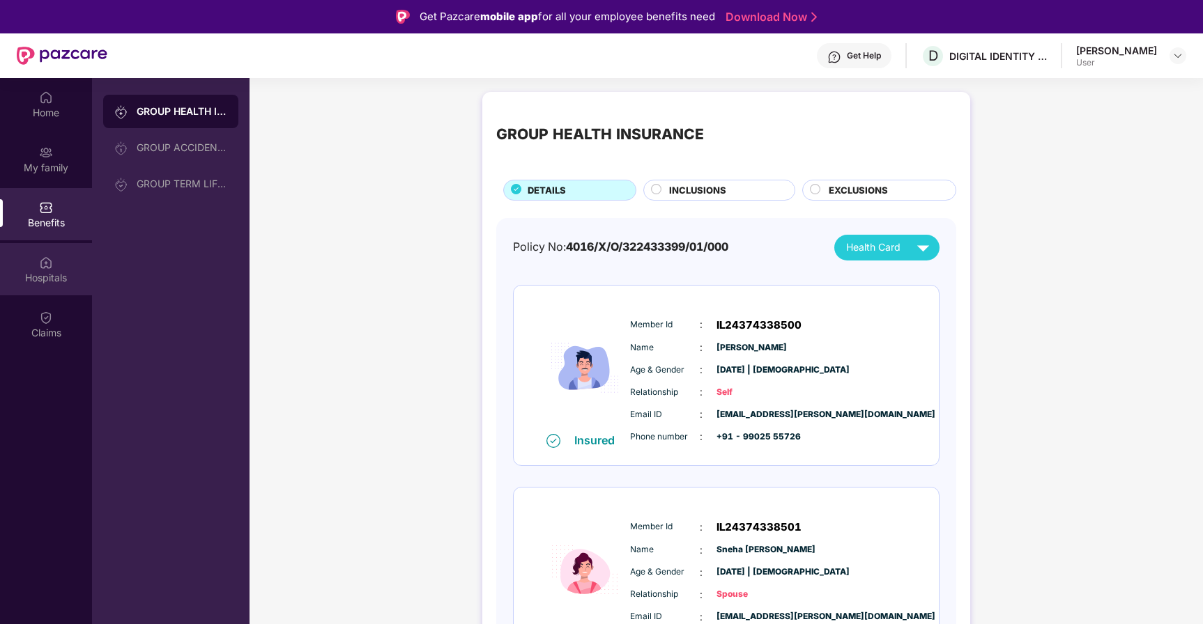
click at [63, 278] on div "Hospitals" at bounding box center [46, 278] width 92 height 14
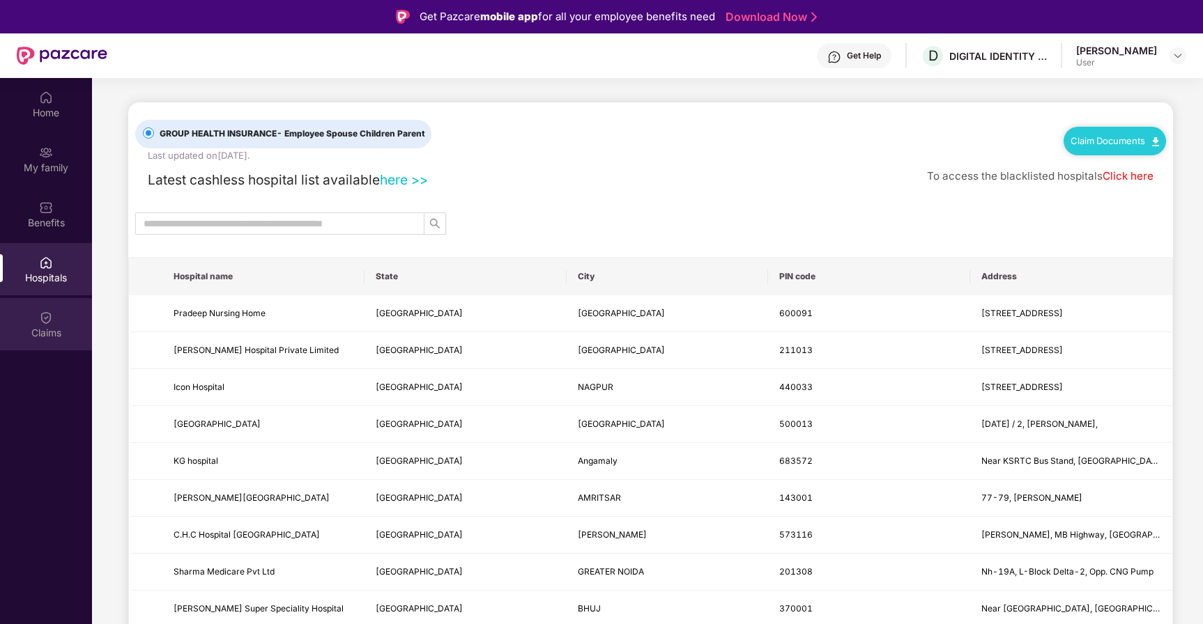
click at [49, 318] on img at bounding box center [46, 318] width 14 height 14
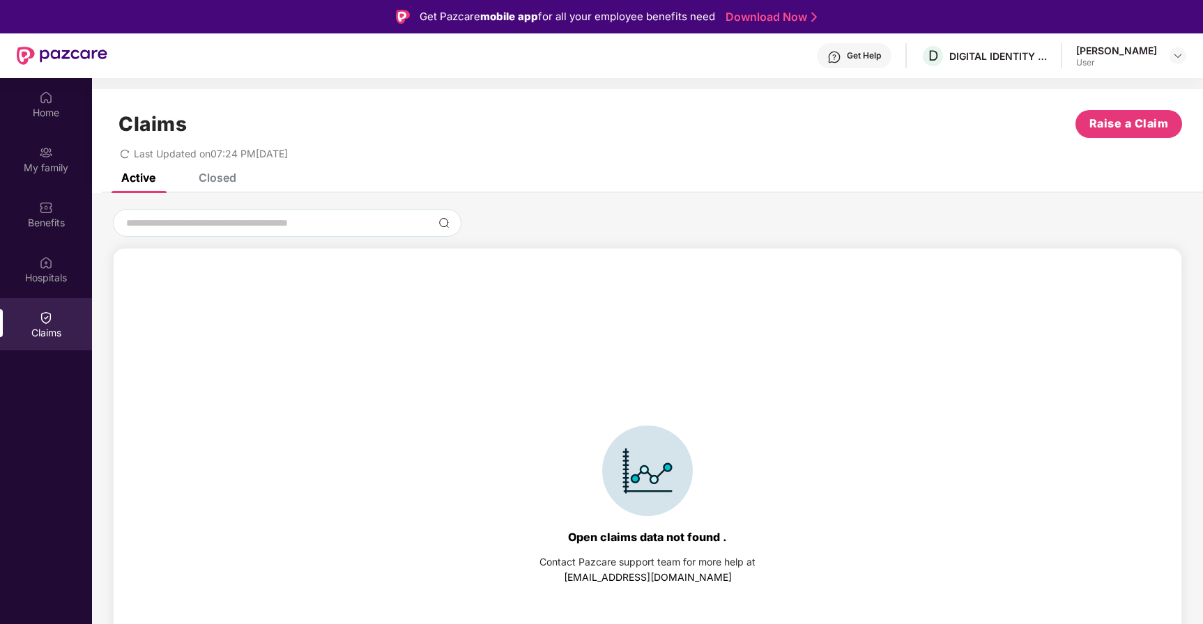
click at [204, 173] on div "Claims Raise a Claim Last Updated on 07:24 PM[DATE]" at bounding box center [647, 131] width 1111 height 84
click at [213, 187] on div "Closed" at bounding box center [207, 177] width 59 height 31
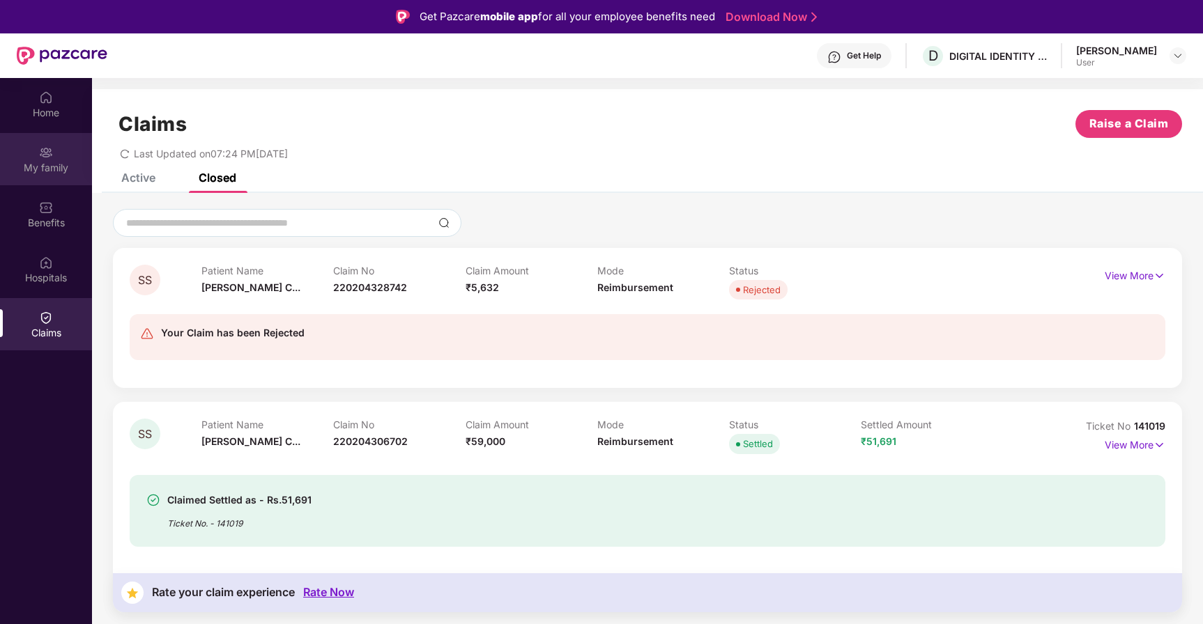
click at [34, 148] on div "My family" at bounding box center [46, 159] width 92 height 52
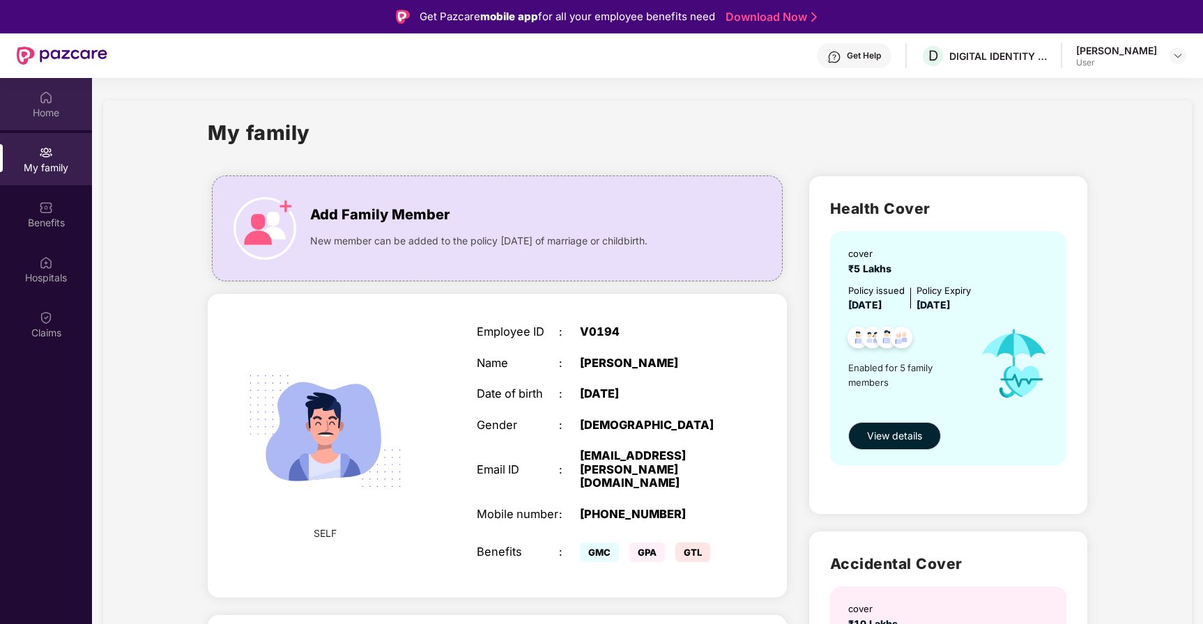
click at [18, 98] on div "Home" at bounding box center [46, 104] width 92 height 52
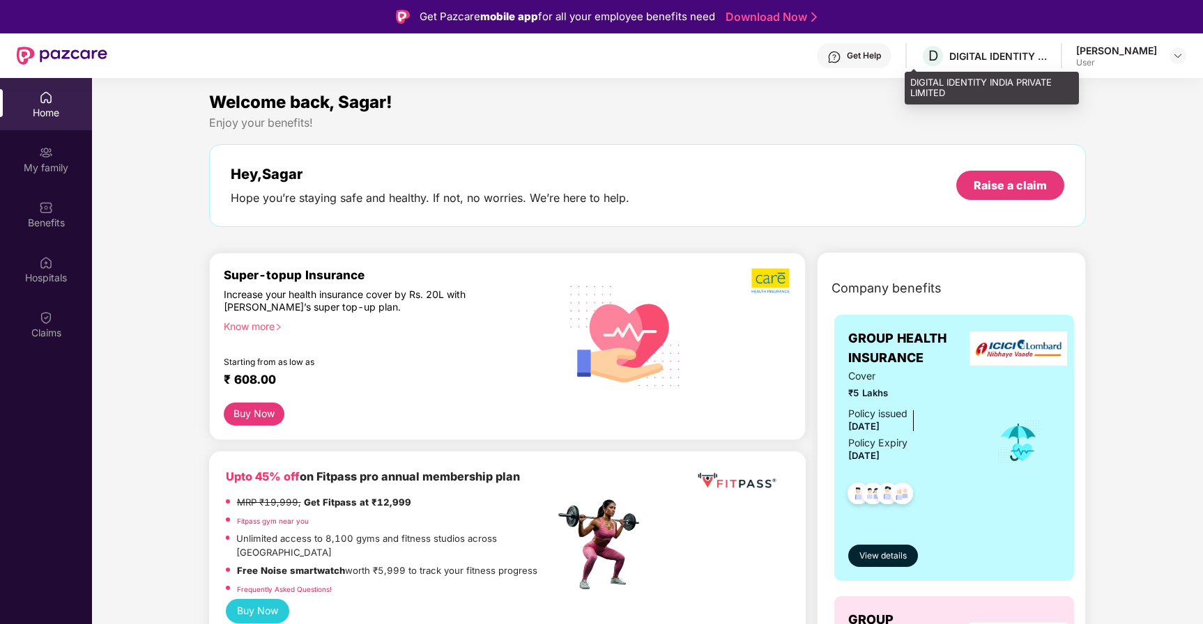
click at [965, 48] on div "D DIGITAL IDENTITY INDIA PRIVATE LIMITED" at bounding box center [984, 56] width 126 height 24
click at [1125, 59] on div "User" at bounding box center [1116, 62] width 81 height 11
click at [1172, 54] on img at bounding box center [1177, 55] width 11 height 11
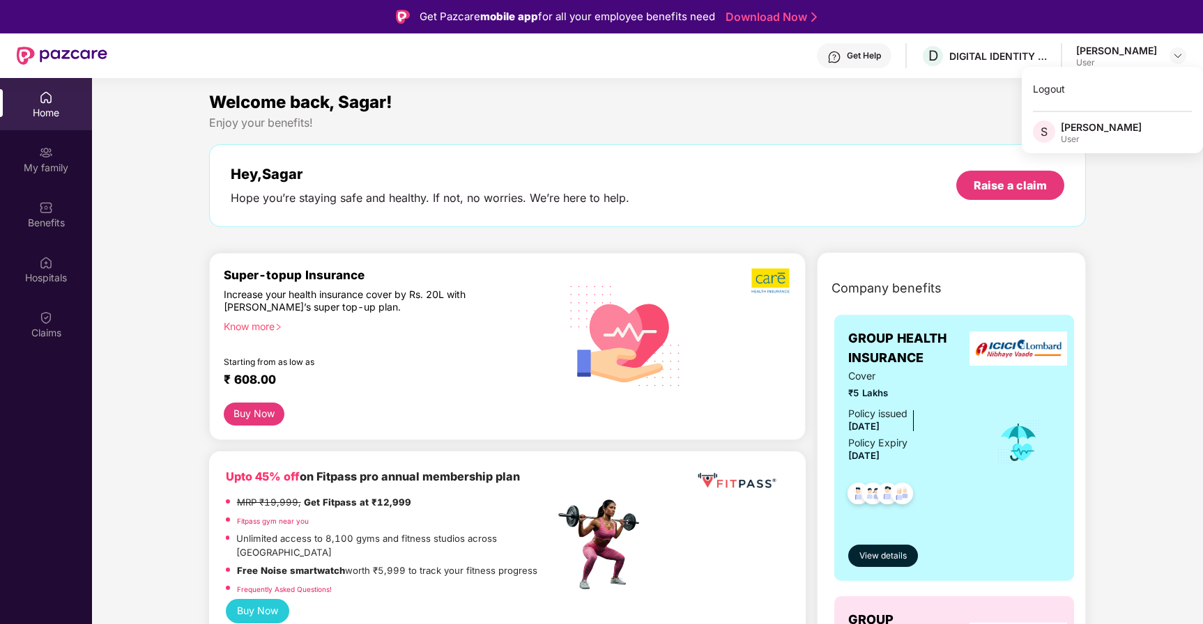
click at [1089, 132] on div "[PERSON_NAME]" at bounding box center [1101, 127] width 81 height 13
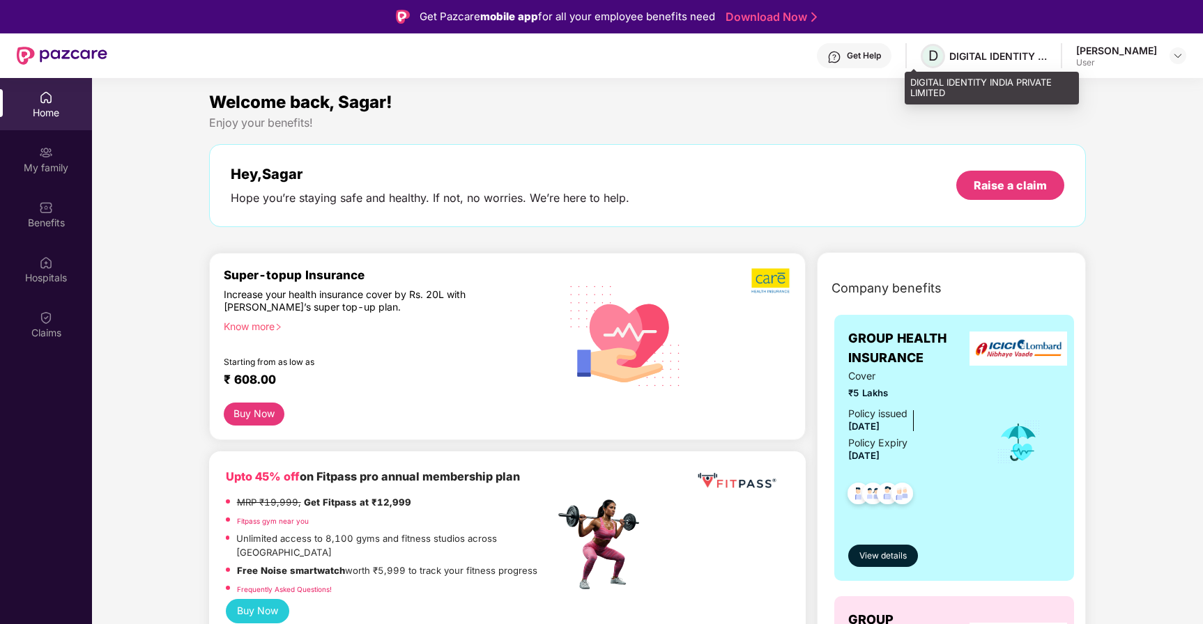
click at [928, 57] on span "D" at bounding box center [933, 55] width 10 height 17
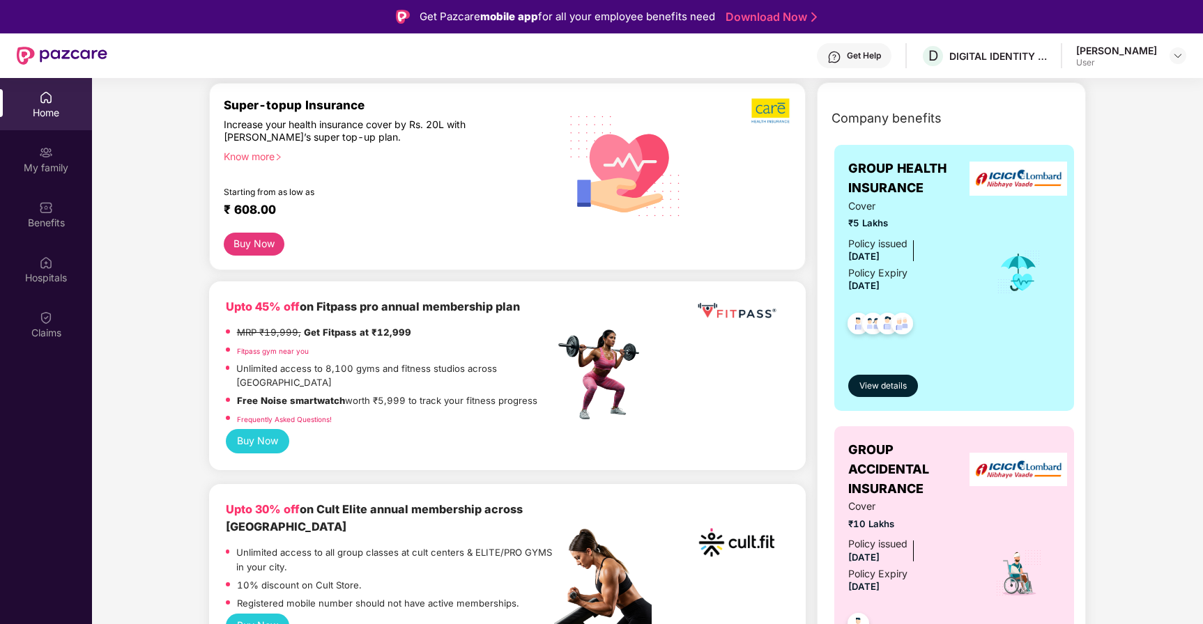
scroll to position [224, 0]
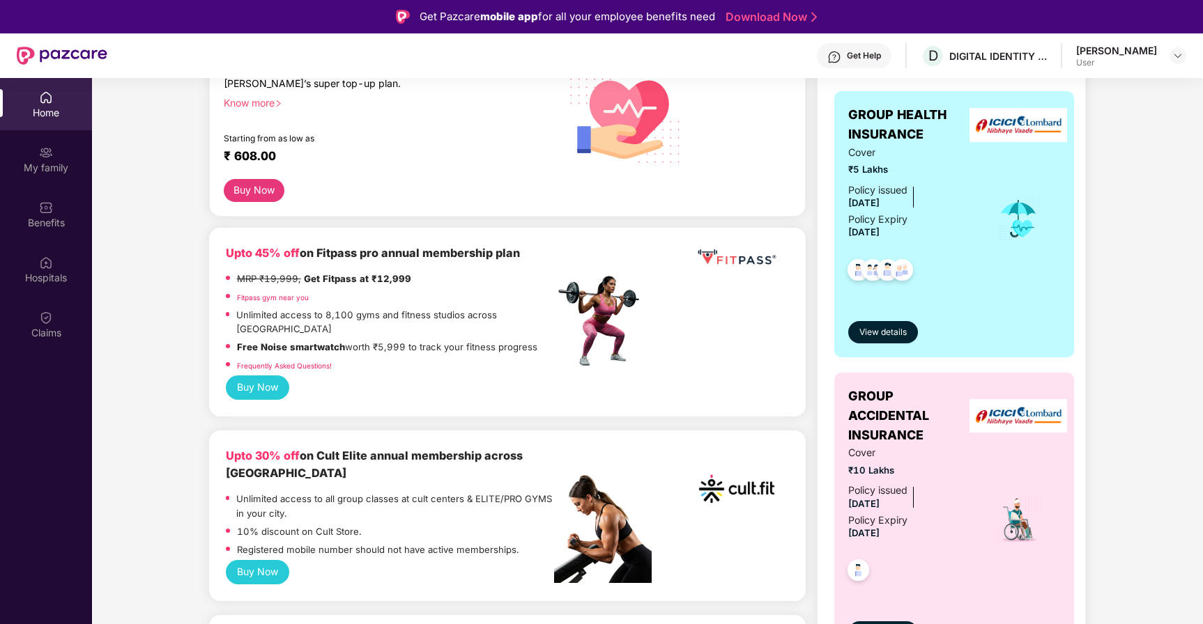
drag, startPoint x: 236, startPoint y: 330, endPoint x: 524, endPoint y: 350, distance: 289.2
click at [523, 351] on div "MRP ₹19,999, Get Fitpass at ₹12,999 Fitpass gym near you Unlimited access to 8,…" at bounding box center [390, 324] width 328 height 104
click at [524, 358] on div "Frequently Asked Questions!" at bounding box center [390, 367] width 328 height 18
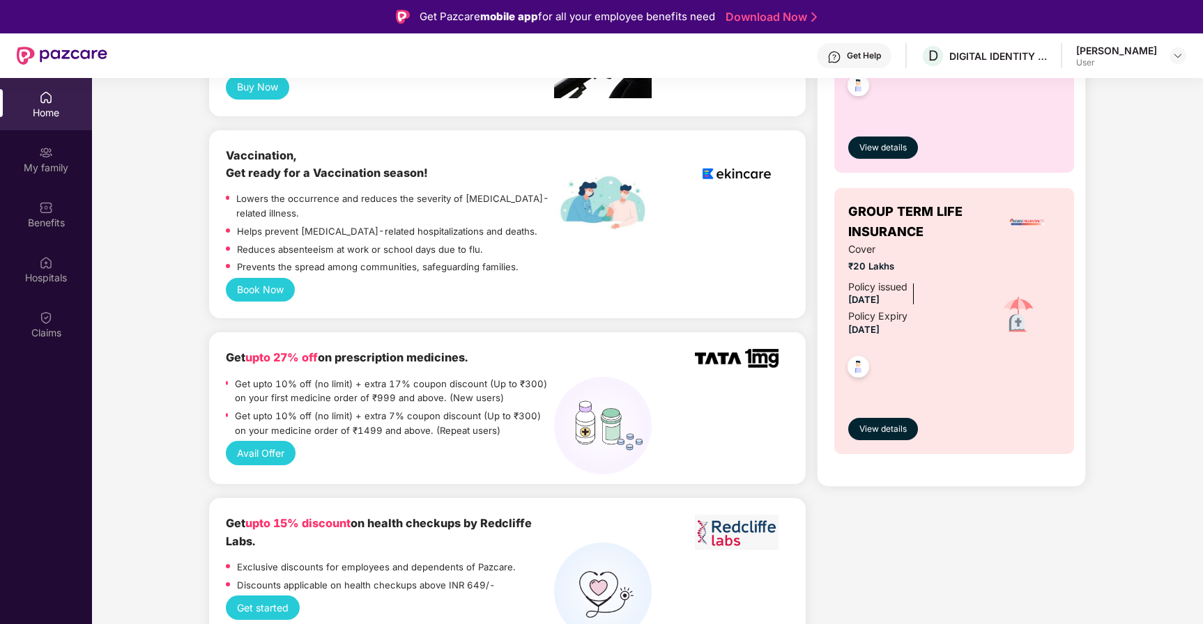
scroll to position [717, 0]
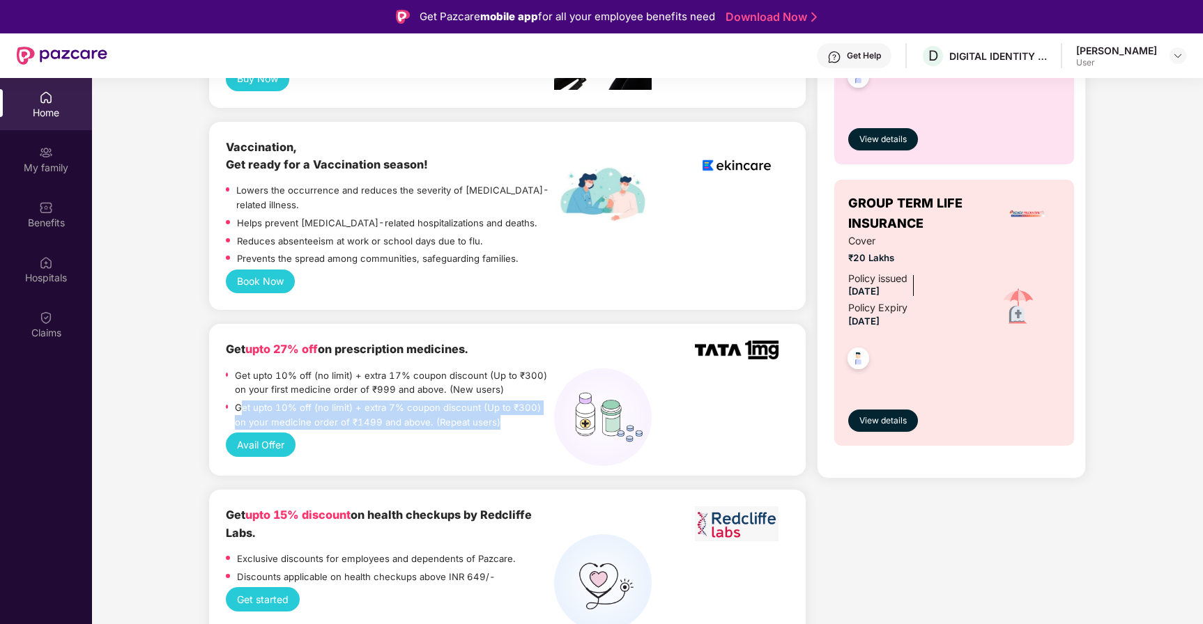
drag, startPoint x: 241, startPoint y: 380, endPoint x: 506, endPoint y: 401, distance: 265.7
click at [506, 401] on p "Get upto 10% off (no limit) + extra 7% coupon discount (Up to ₹300) on your med…" at bounding box center [394, 415] width 319 height 29
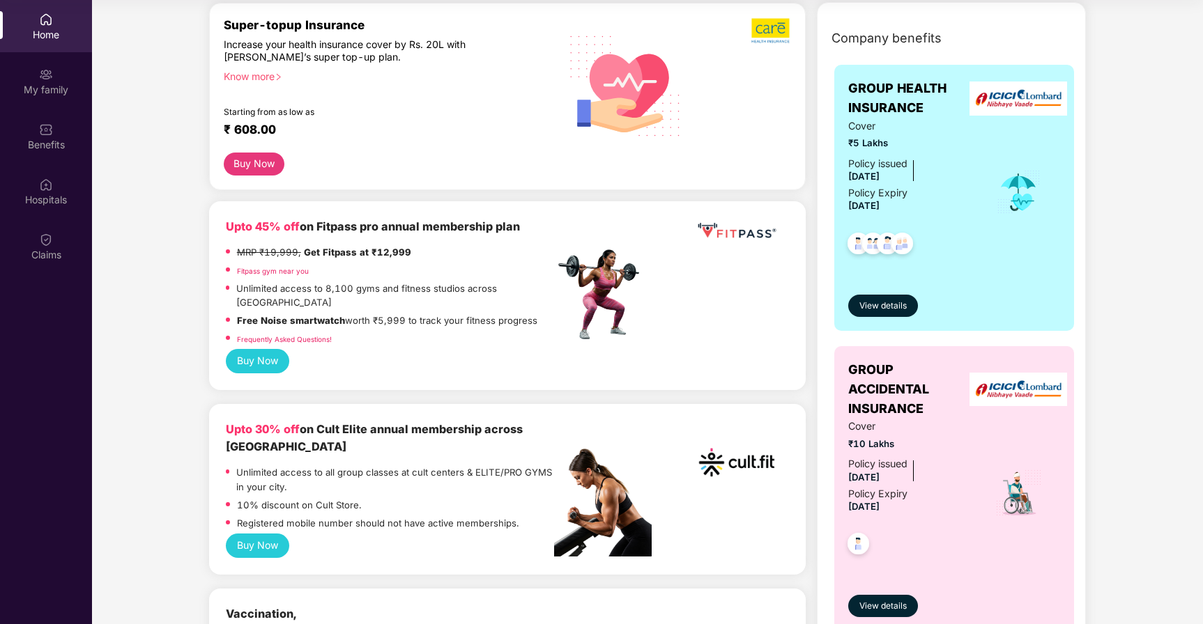
scroll to position [0, 0]
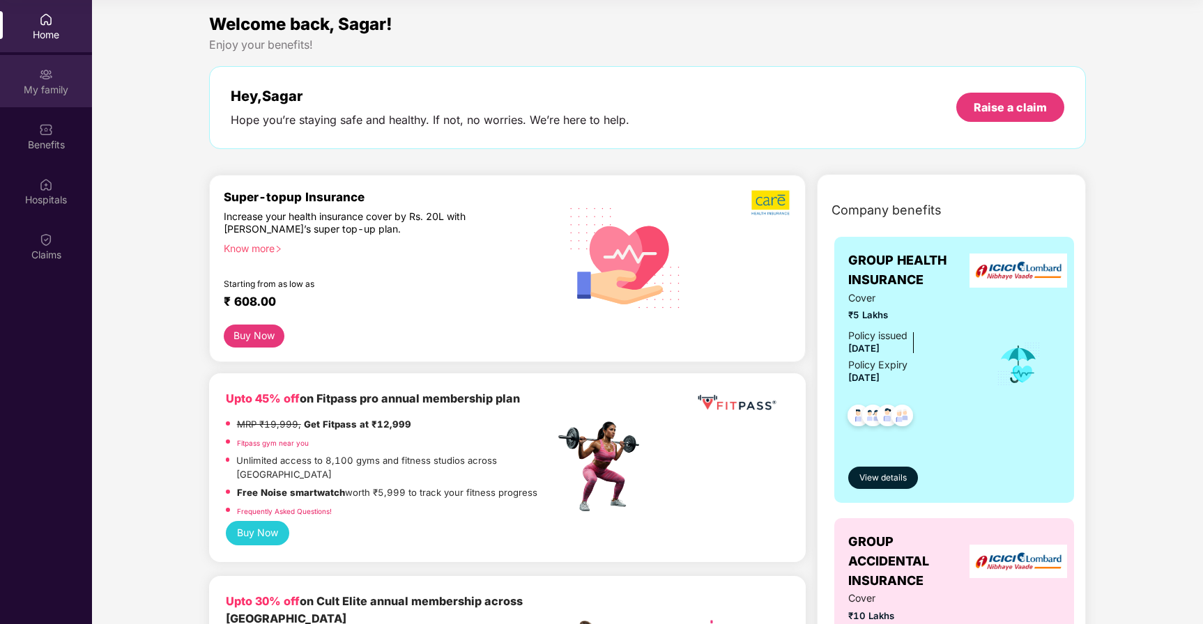
click at [72, 85] on div "My family" at bounding box center [46, 90] width 92 height 14
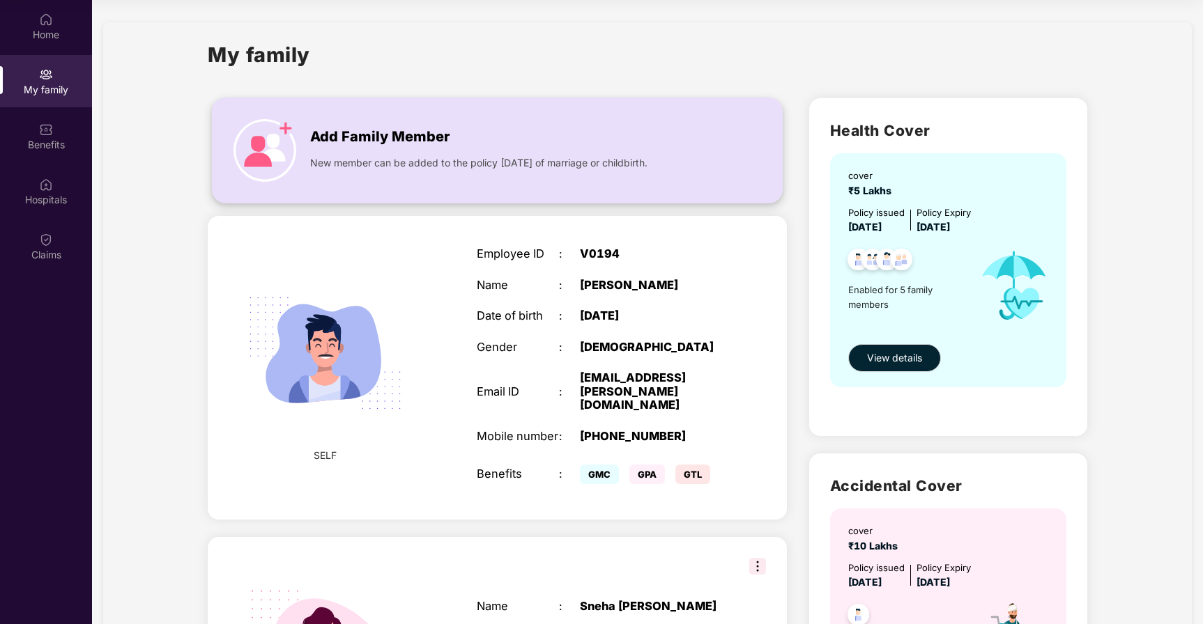
click at [362, 136] on span "Add Family Member" at bounding box center [379, 137] width 139 height 22
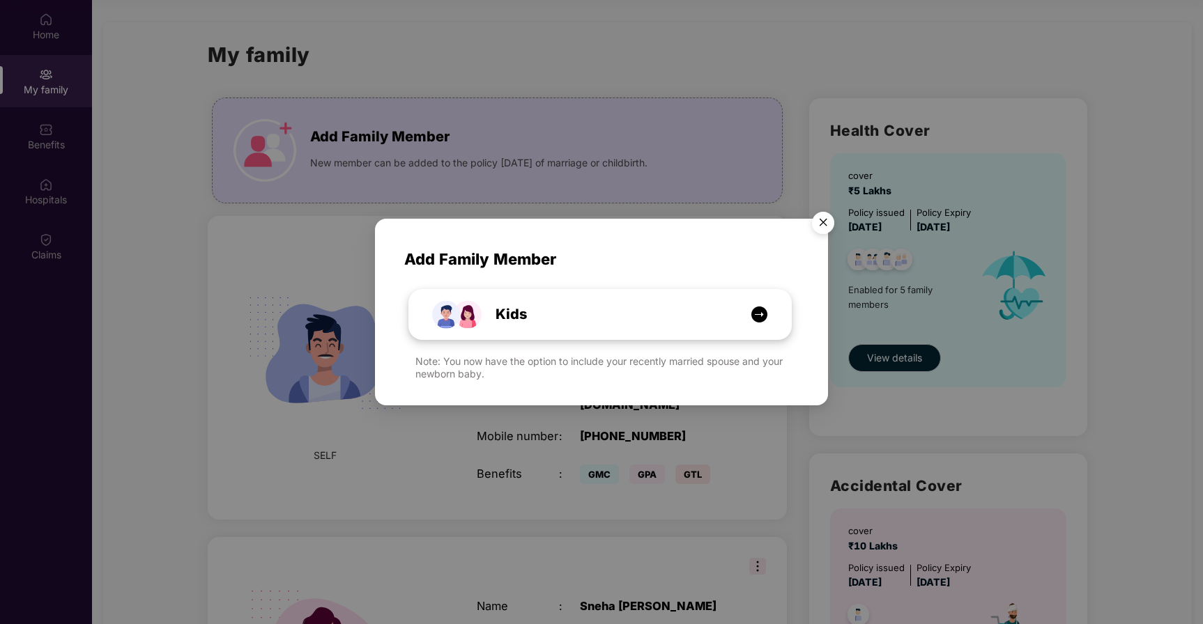
click at [760, 312] on img at bounding box center [759, 314] width 17 height 17
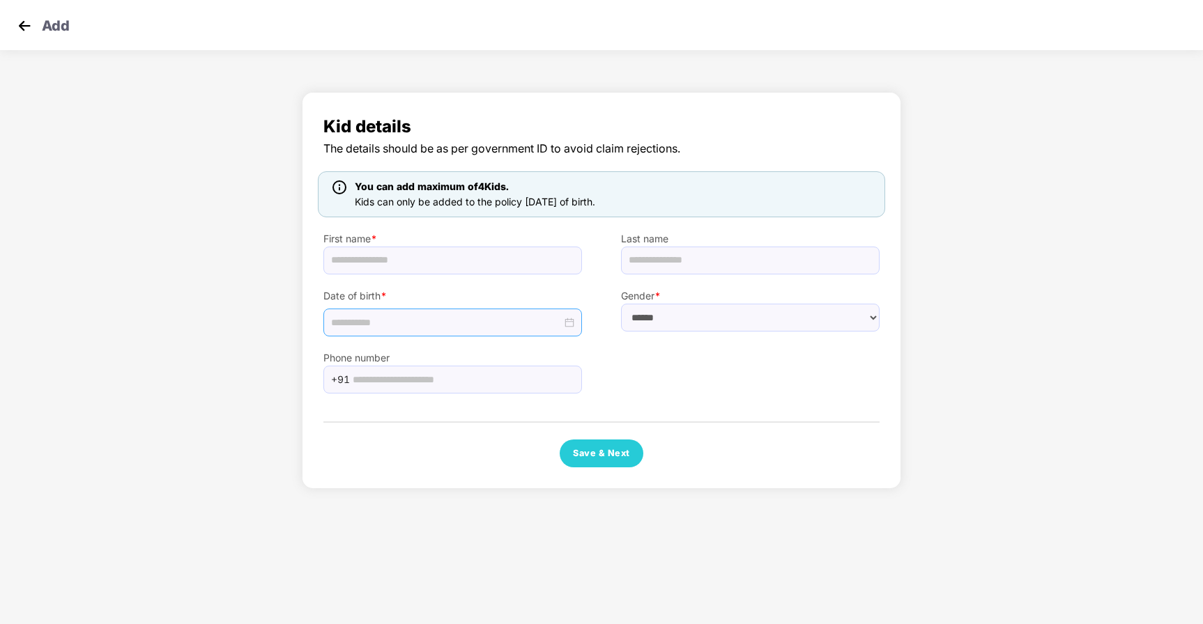
click at [567, 314] on div at bounding box center [452, 323] width 259 height 28
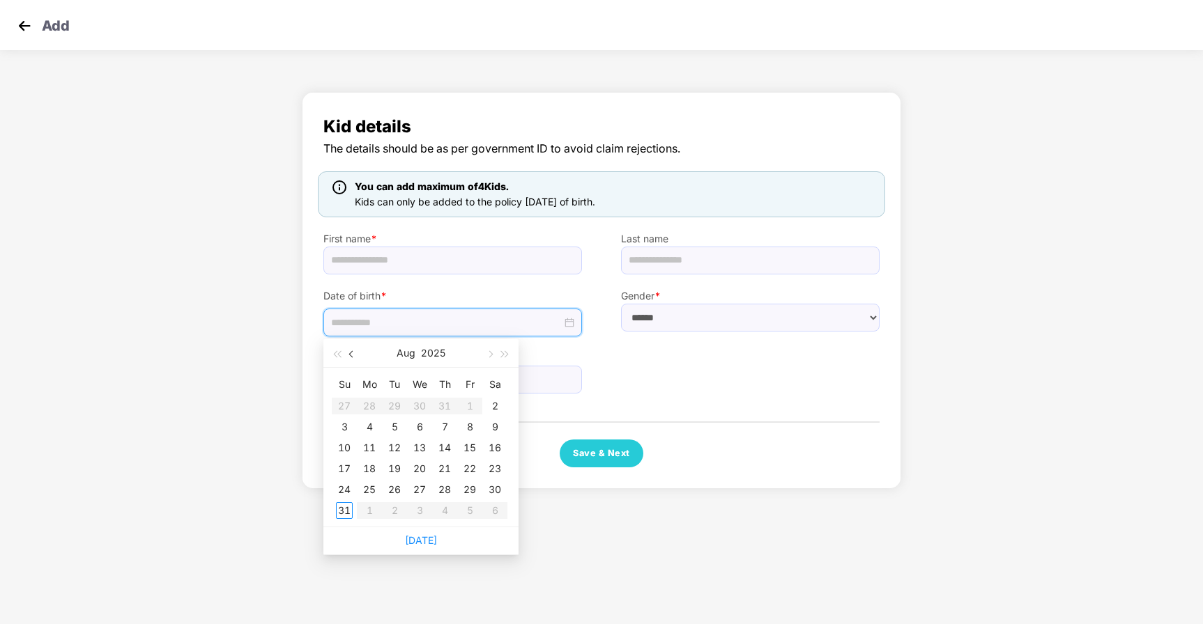
click at [351, 355] on span "button" at bounding box center [352, 354] width 7 height 7
click at [131, 279] on div "Kid details The details should be as per government ID to avoid claim rejection…" at bounding box center [601, 294] width 1203 height 418
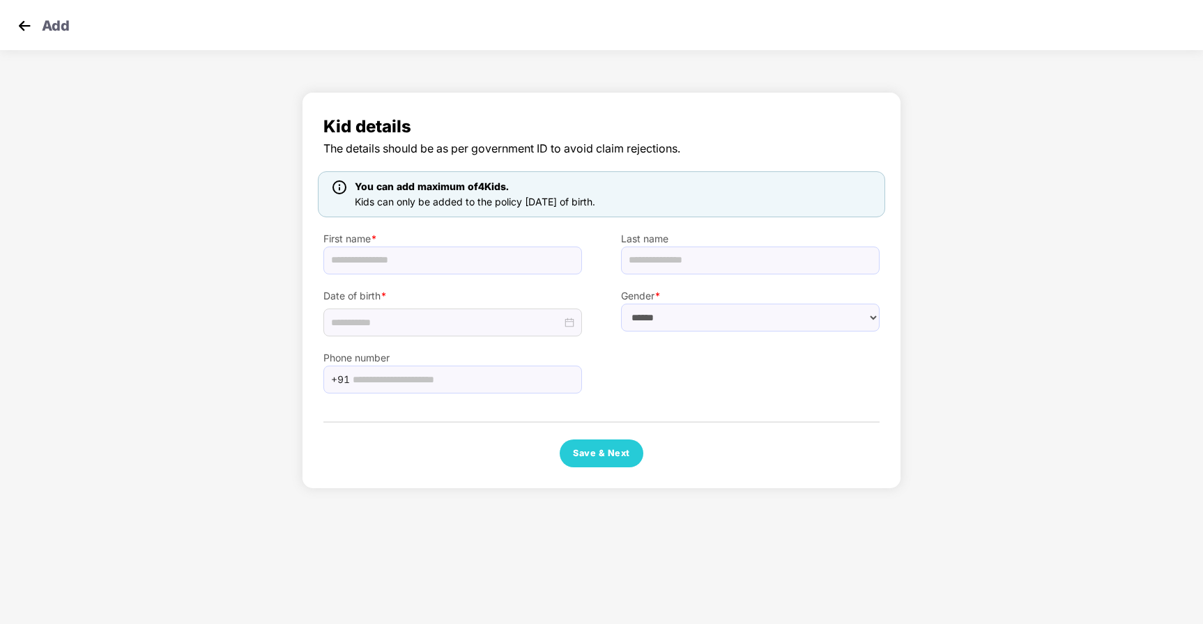
click at [22, 23] on img at bounding box center [24, 25] width 21 height 21
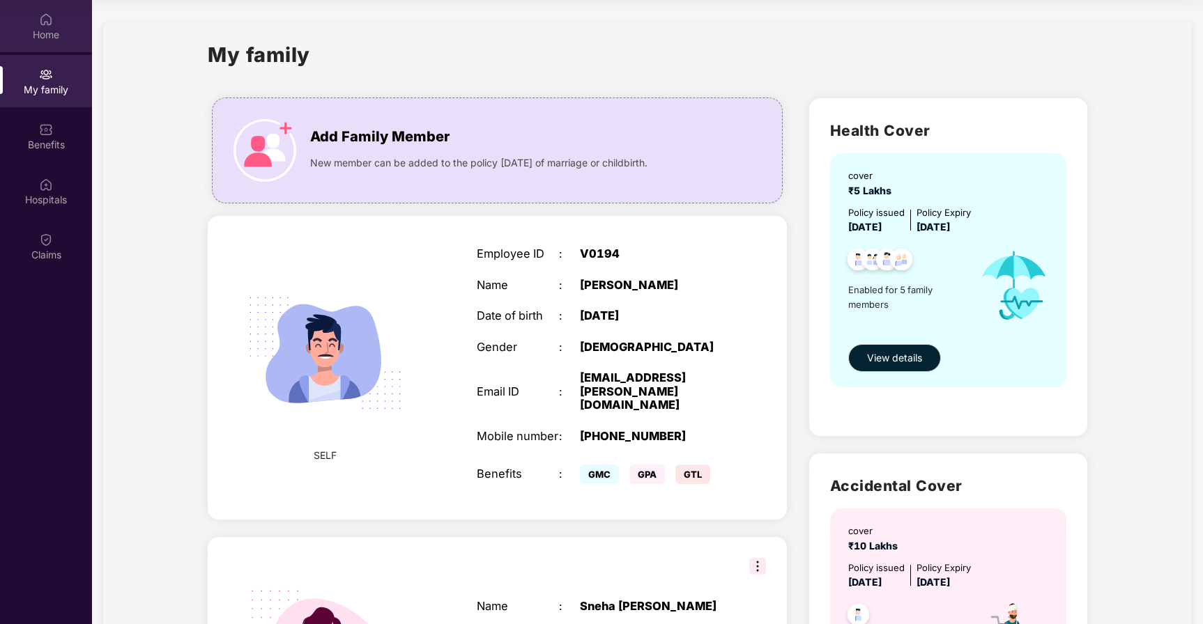
click at [63, 20] on div "Home" at bounding box center [46, 26] width 92 height 52
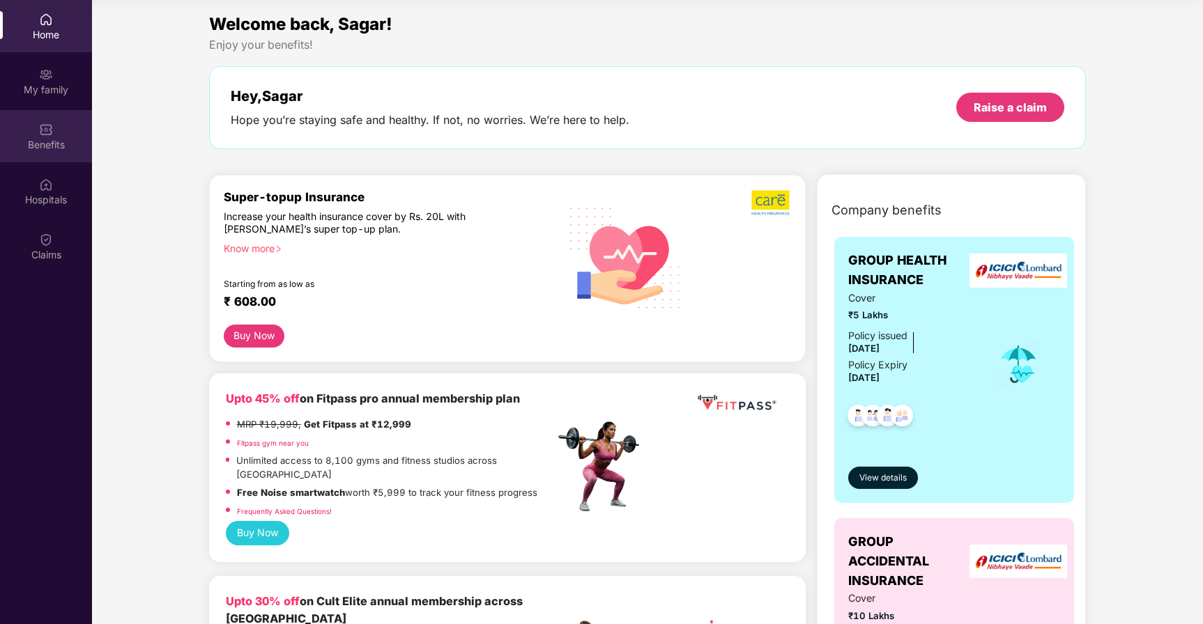
click at [44, 144] on div "Benefits" at bounding box center [46, 145] width 92 height 14
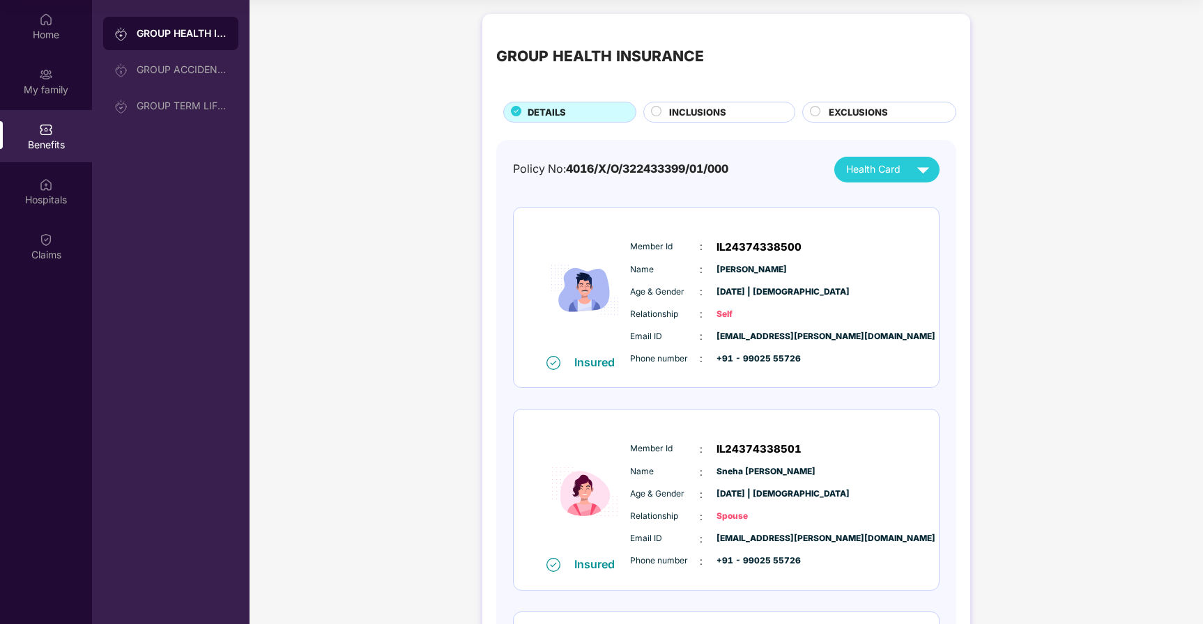
click at [697, 109] on span "INCLUSIONS" at bounding box center [697, 112] width 57 height 15
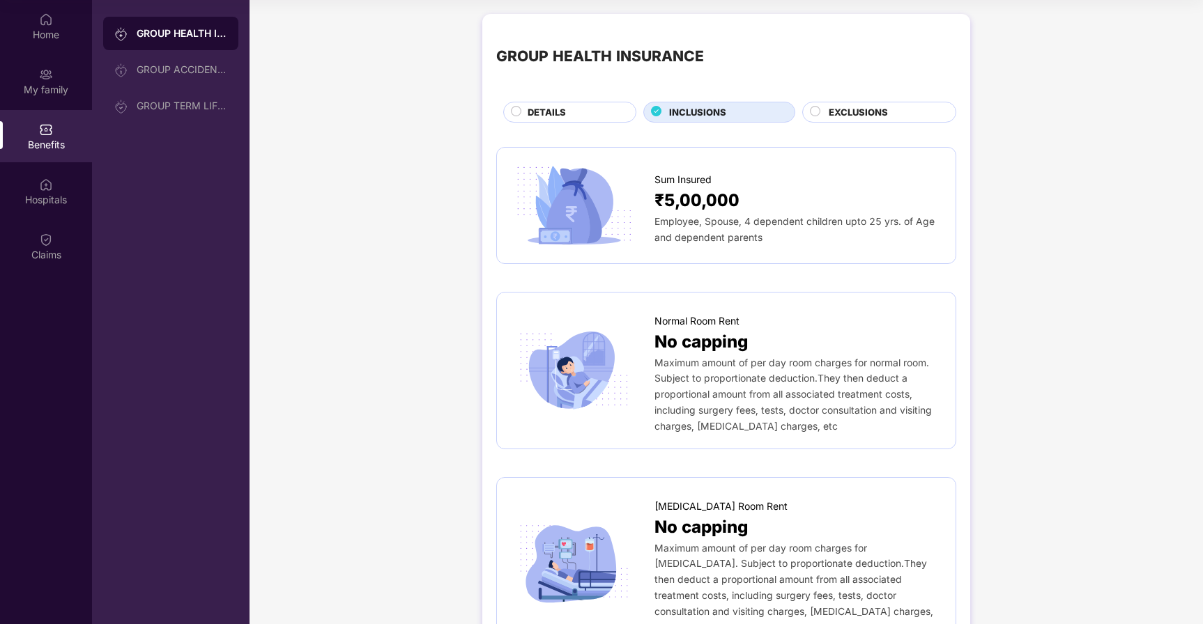
click at [850, 119] on span "EXCLUSIONS" at bounding box center [858, 112] width 59 height 15
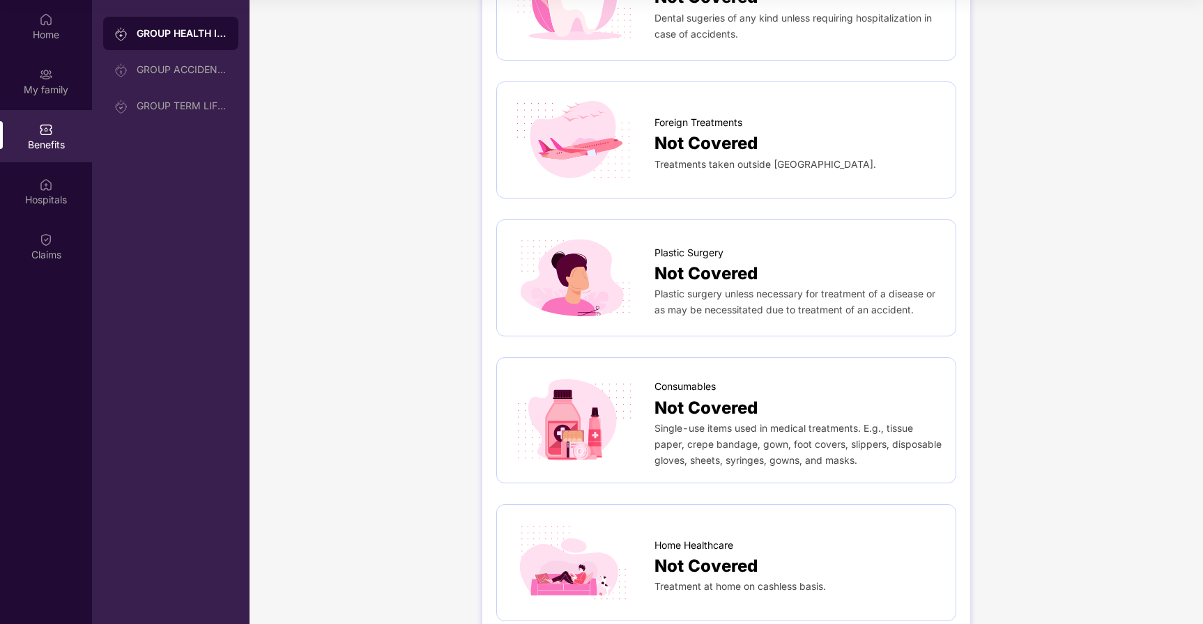
scroll to position [808, 0]
